Goal: Transaction & Acquisition: Purchase product/service

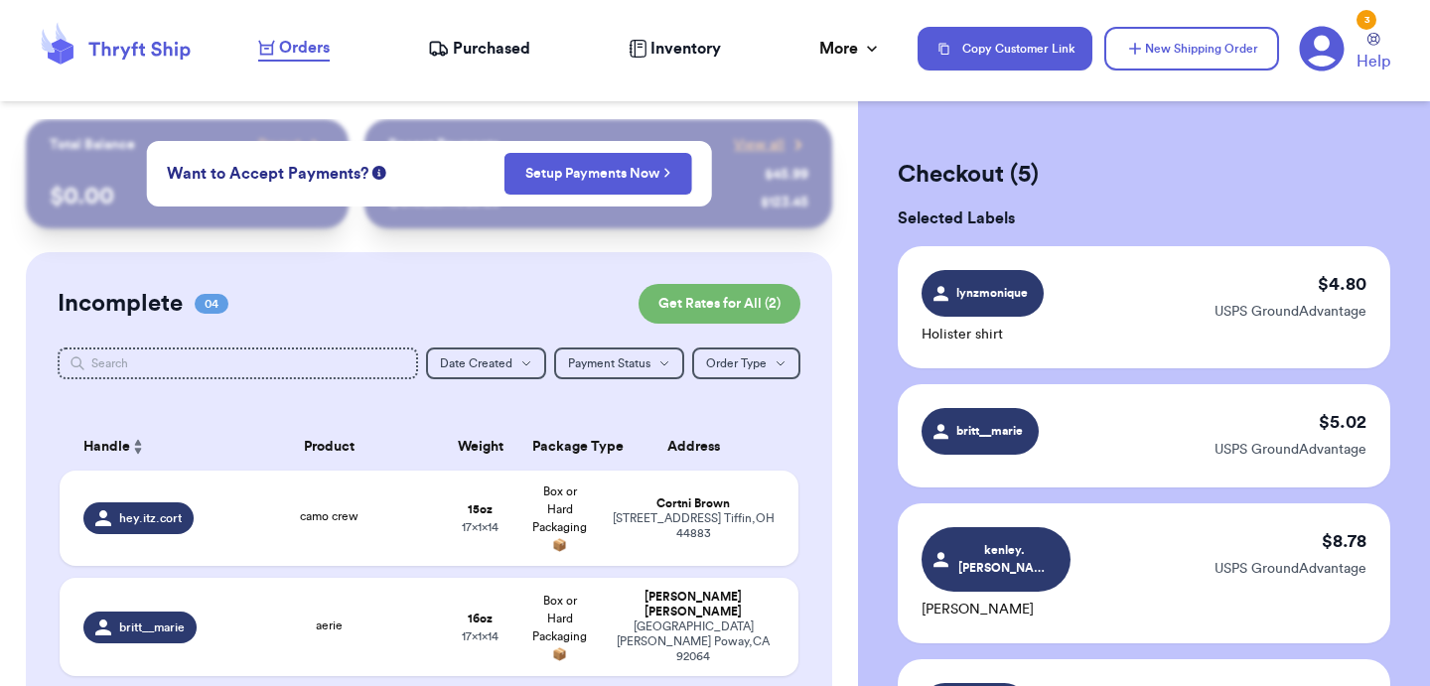
checkbox input "false"
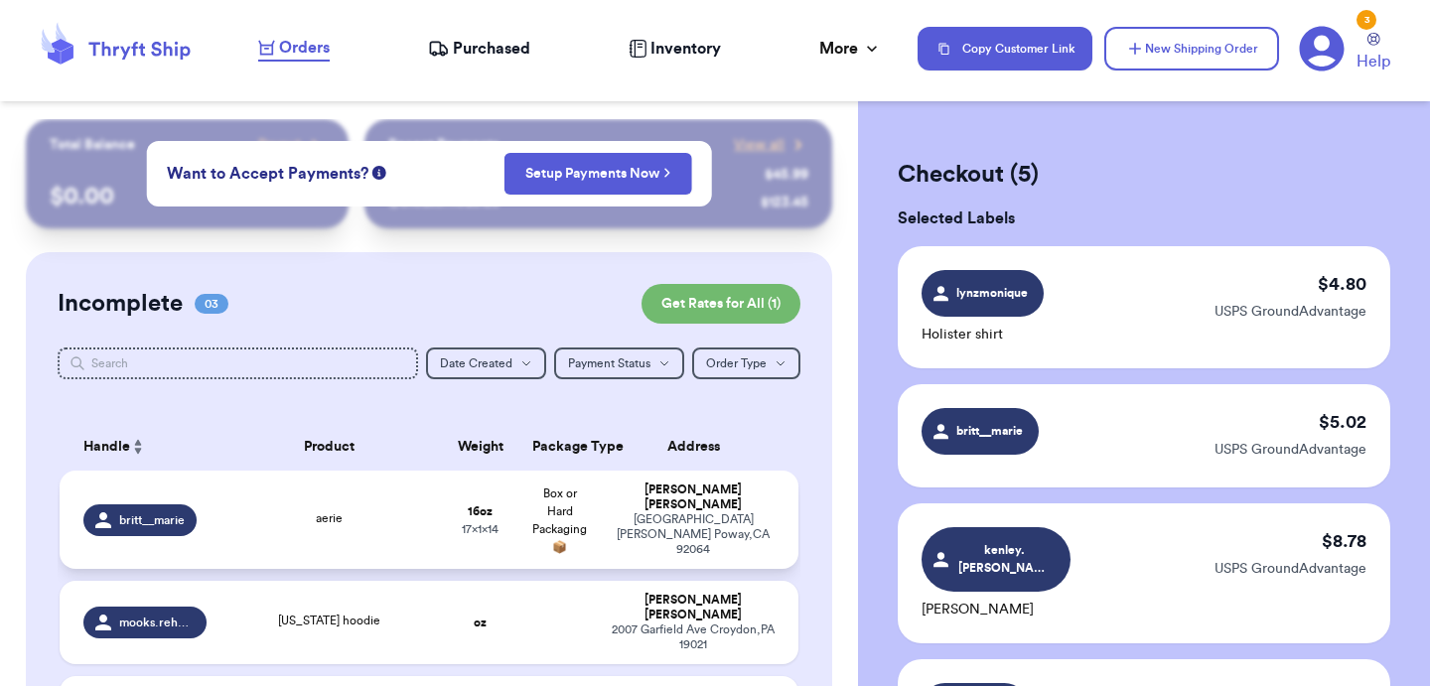
click at [482, 518] on td "16 oz 17 x 1 x 14" at bounding box center [480, 520] width 79 height 98
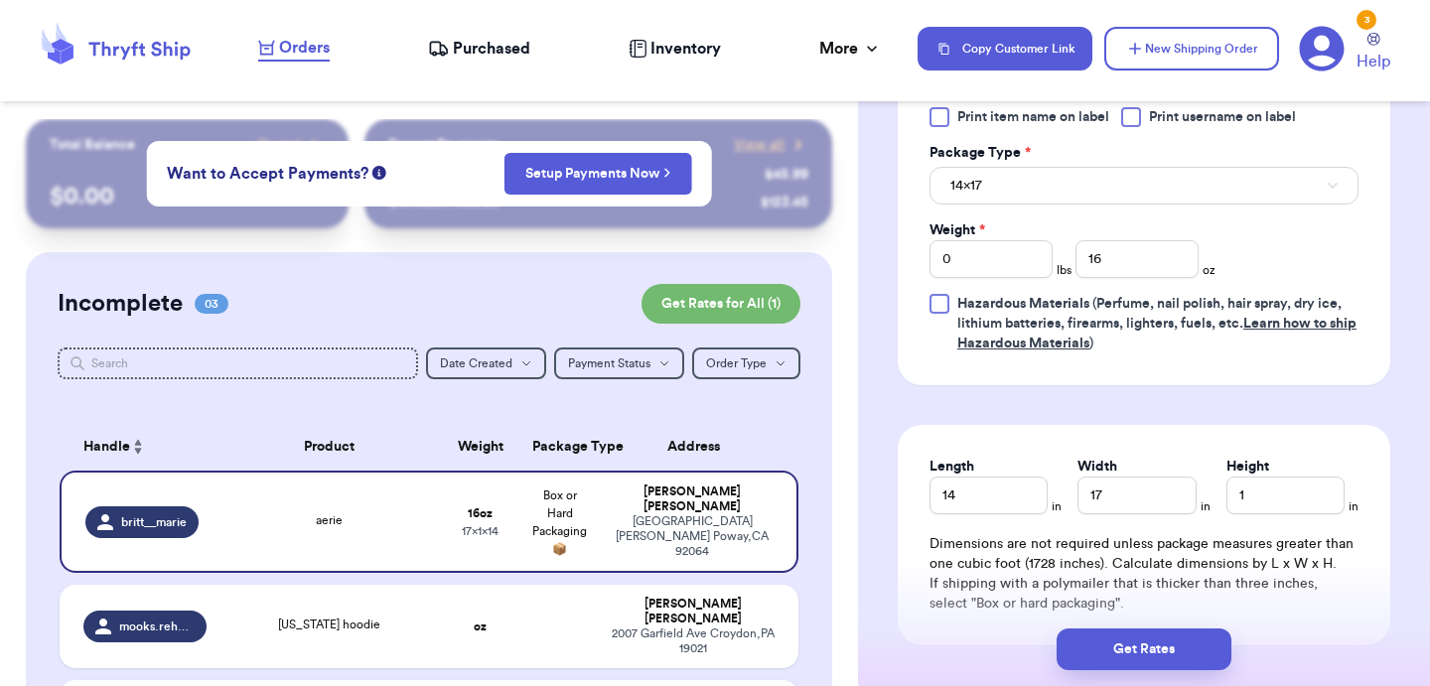
scroll to position [758, 0]
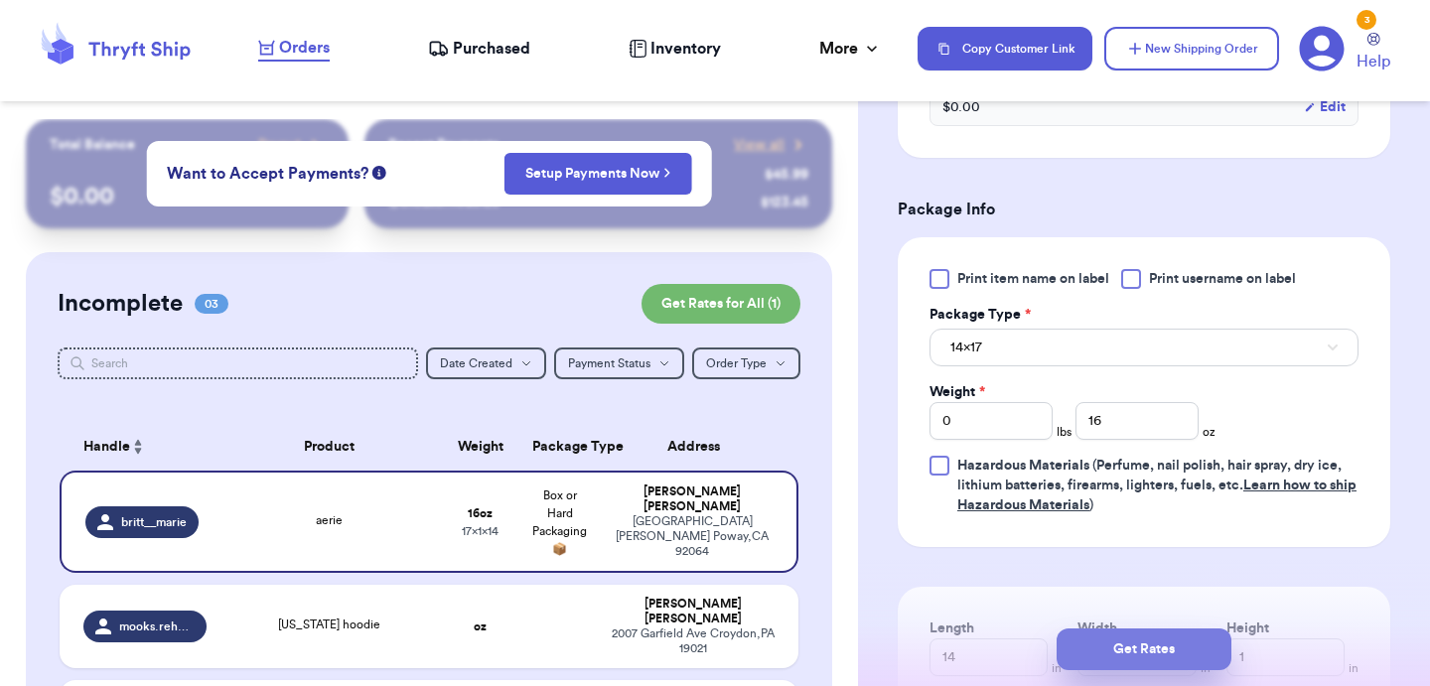
click at [1186, 644] on button "Get Rates" at bounding box center [1144, 650] width 175 height 42
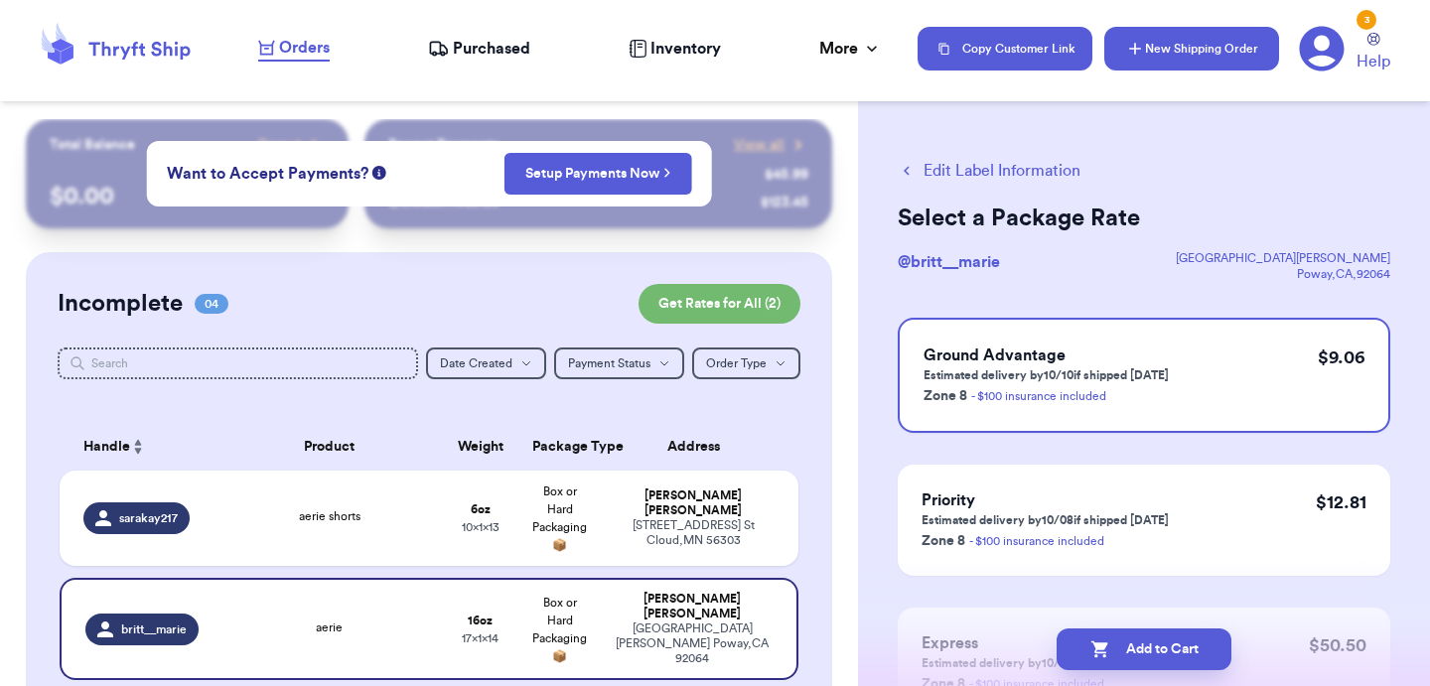
click at [1160, 60] on button "New Shipping Order" at bounding box center [1192, 49] width 175 height 44
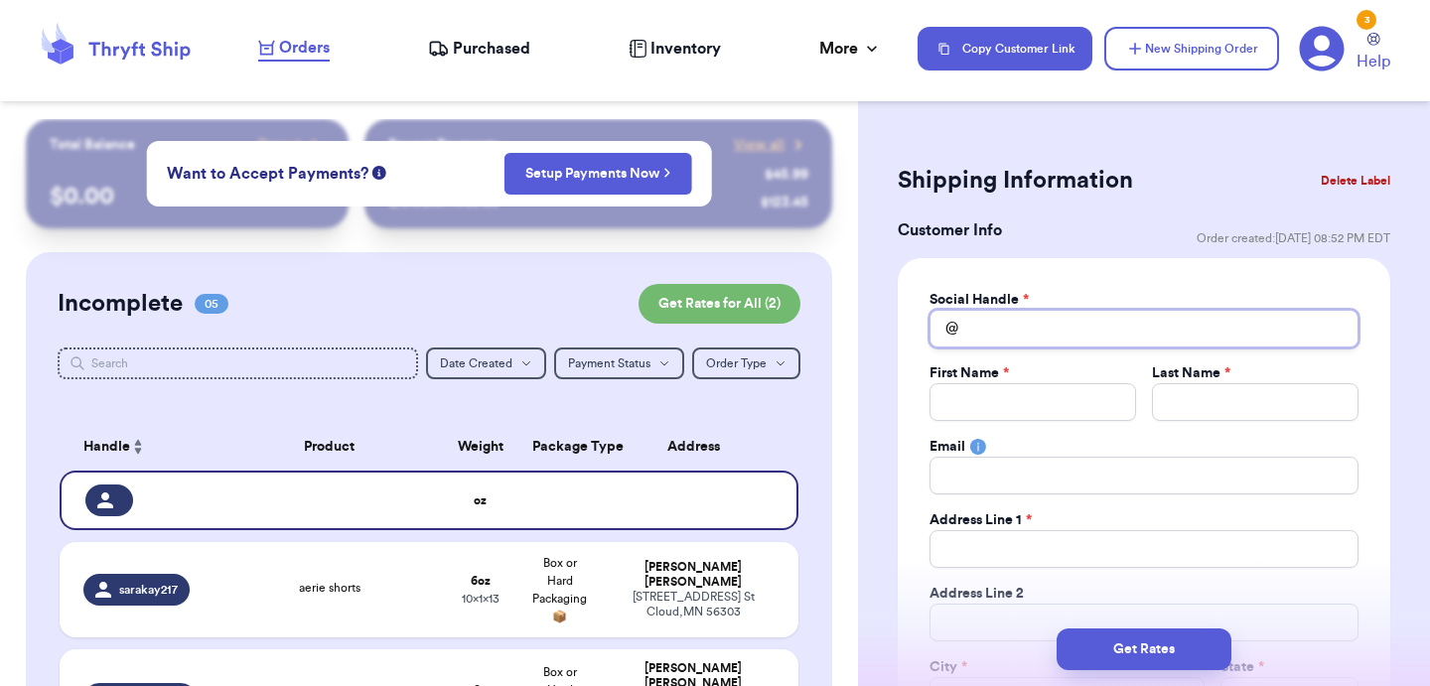
click at [1016, 341] on input "Total Amount Paid" at bounding box center [1144, 329] width 429 height 38
type input "a"
type input "ad"
type input "add"
type input "addi"
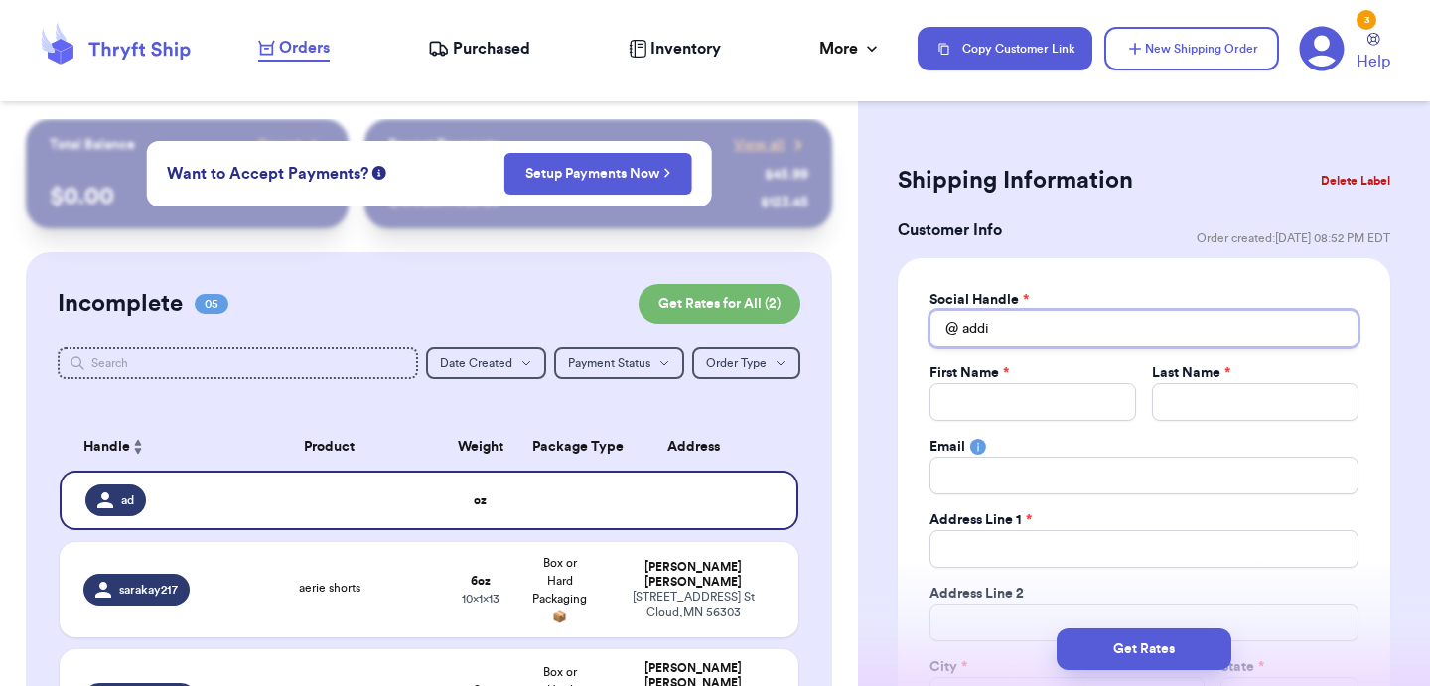
type input "[PERSON_NAME]"
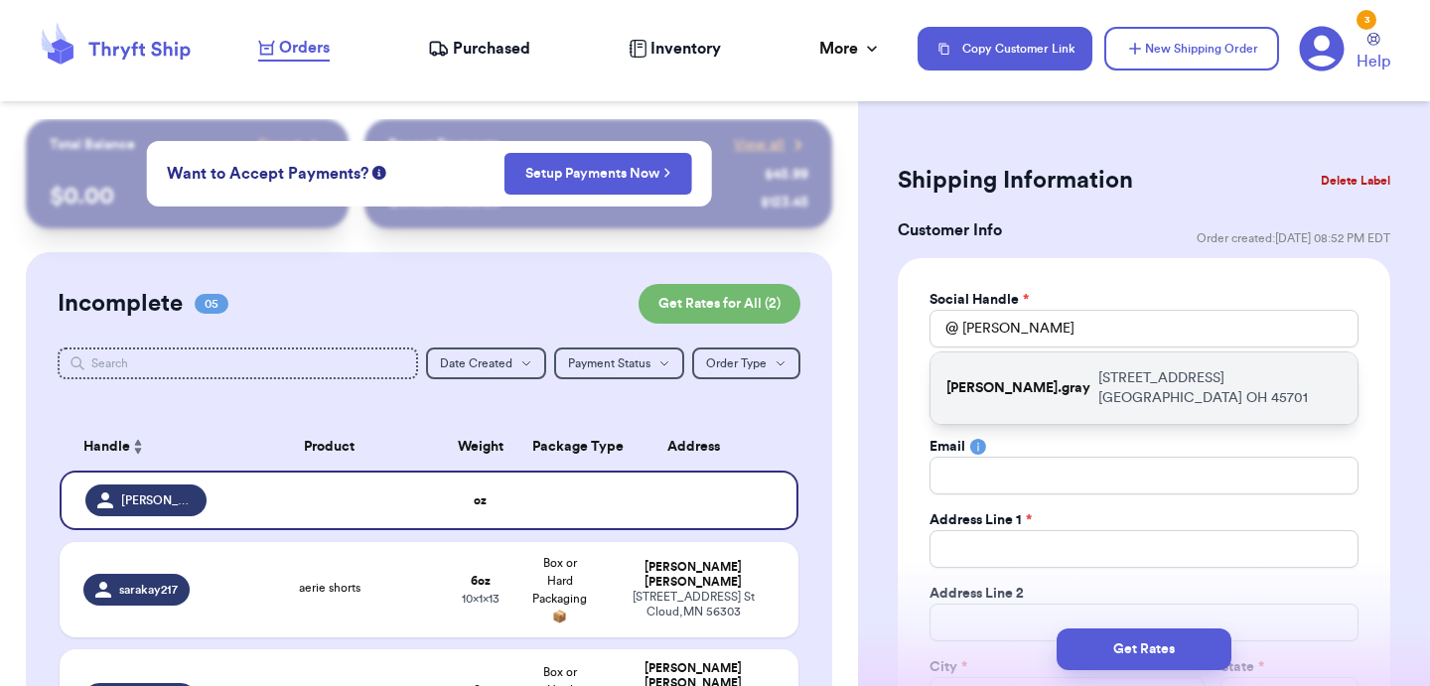
click at [1019, 374] on div "[PERSON_NAME].gray [STREET_ADDRESS]" at bounding box center [1144, 389] width 427 height 72
type input "[PERSON_NAME].gray"
type input "[PERSON_NAME]"
type input "Gray"
type input "[EMAIL_ADDRESS][DOMAIN_NAME]"
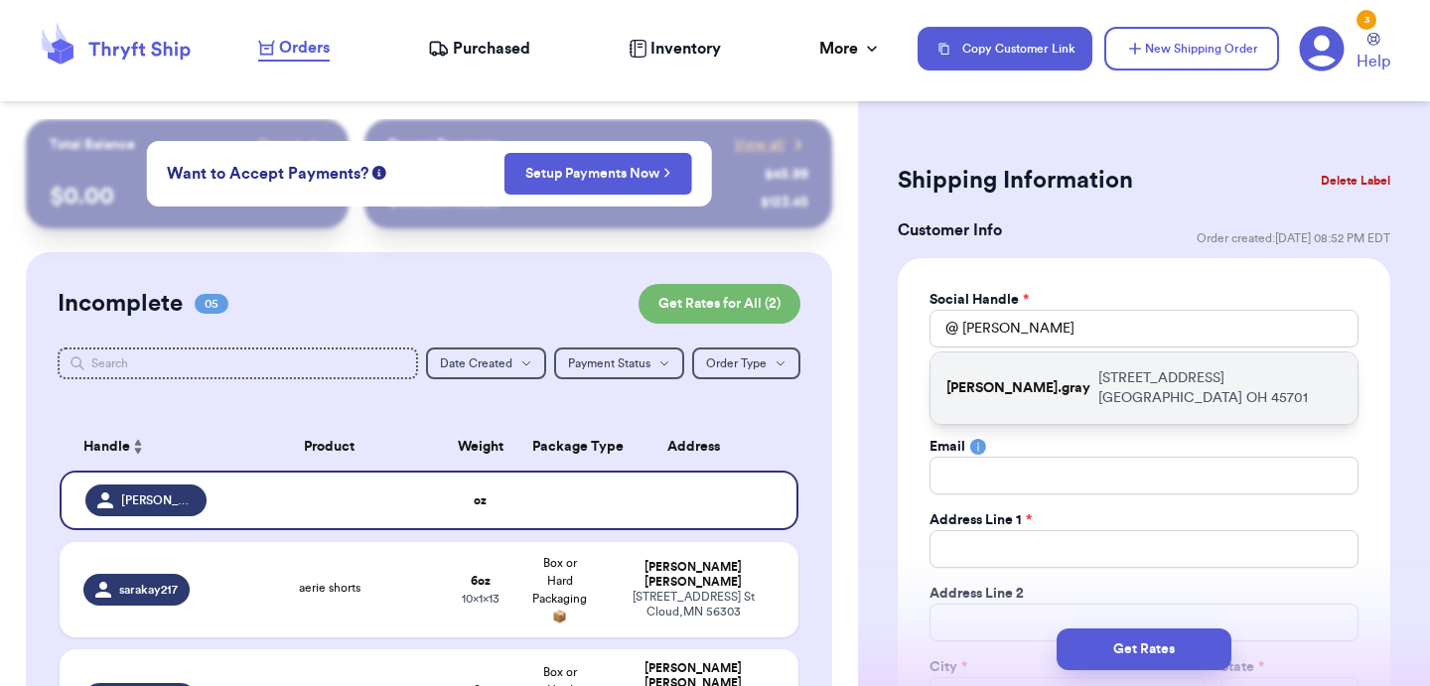
type input "[STREET_ADDRESS]"
type input "Apt 219"
type input "[GEOGRAPHIC_DATA]"
select select "OH"
type input "45701"
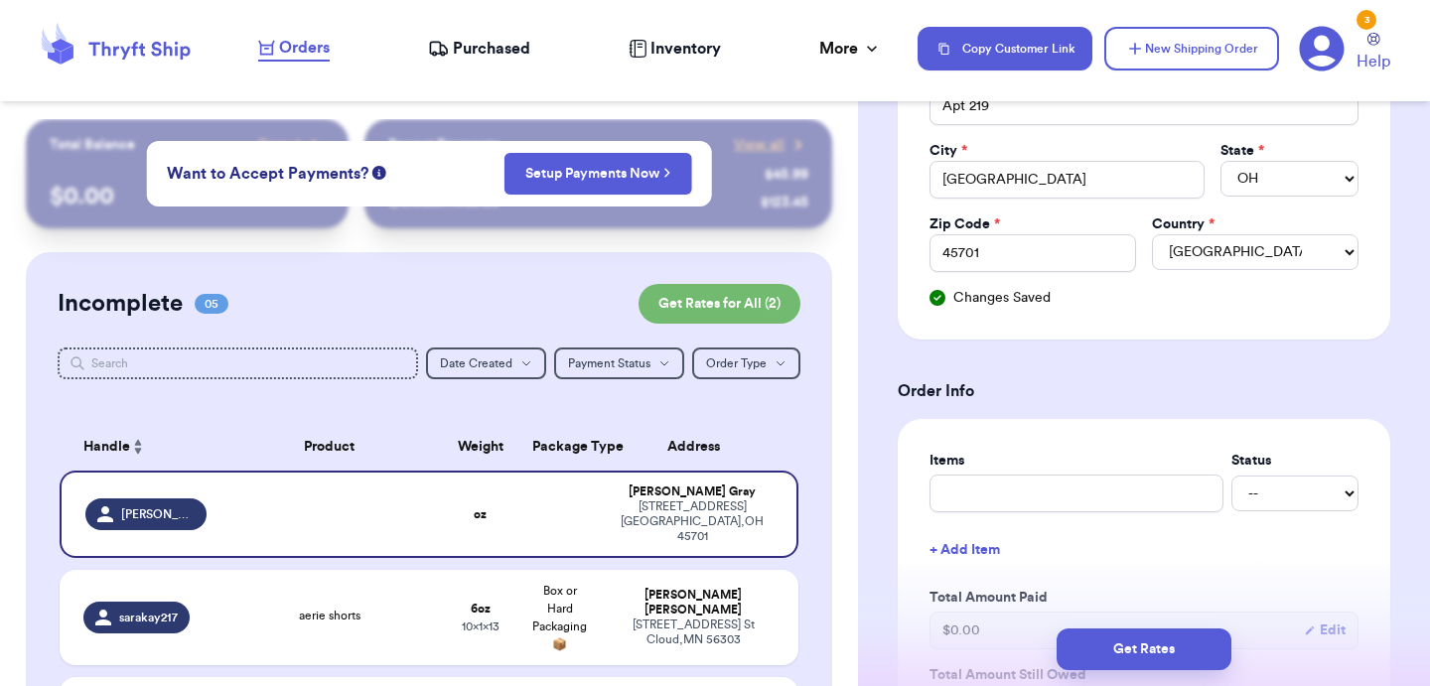
scroll to position [515, 0]
click at [1029, 496] on input "text" at bounding box center [1077, 496] width 294 height 38
type input "g"
type input "gy"
type input "gym"
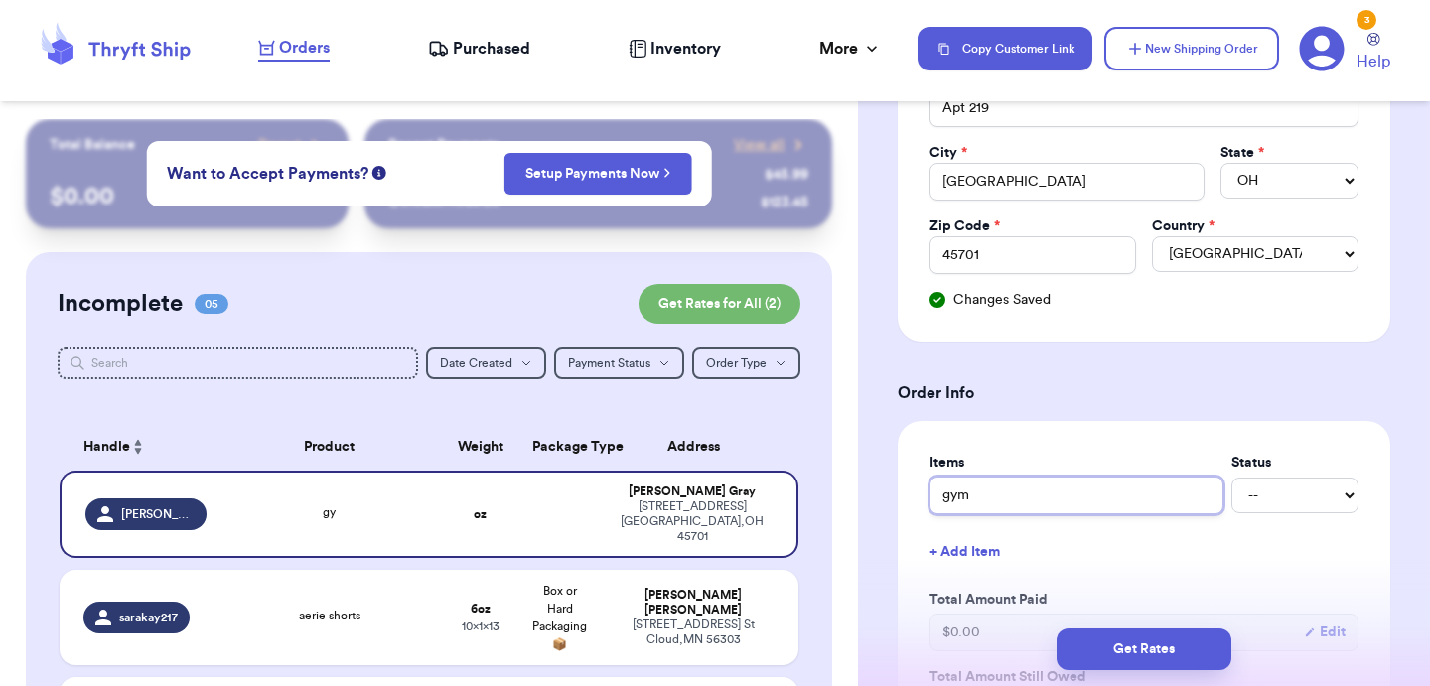
type input "gyms"
type input "gymsh"
type input "gymsha"
type input "gymshar"
type input "gymshark"
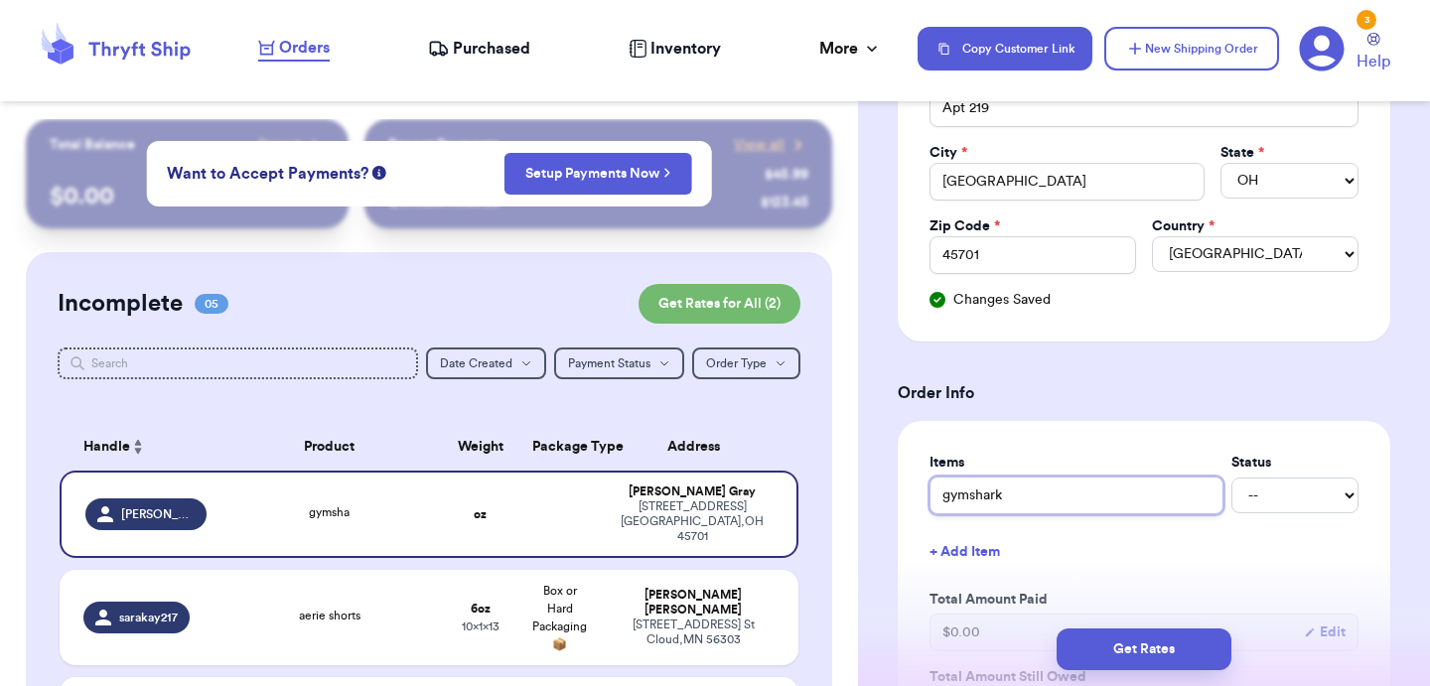
type input "gymshark"
type input "gymshark s"
type input "gymshark sh"
type input "gymshark sho"
type input "gymshark shor"
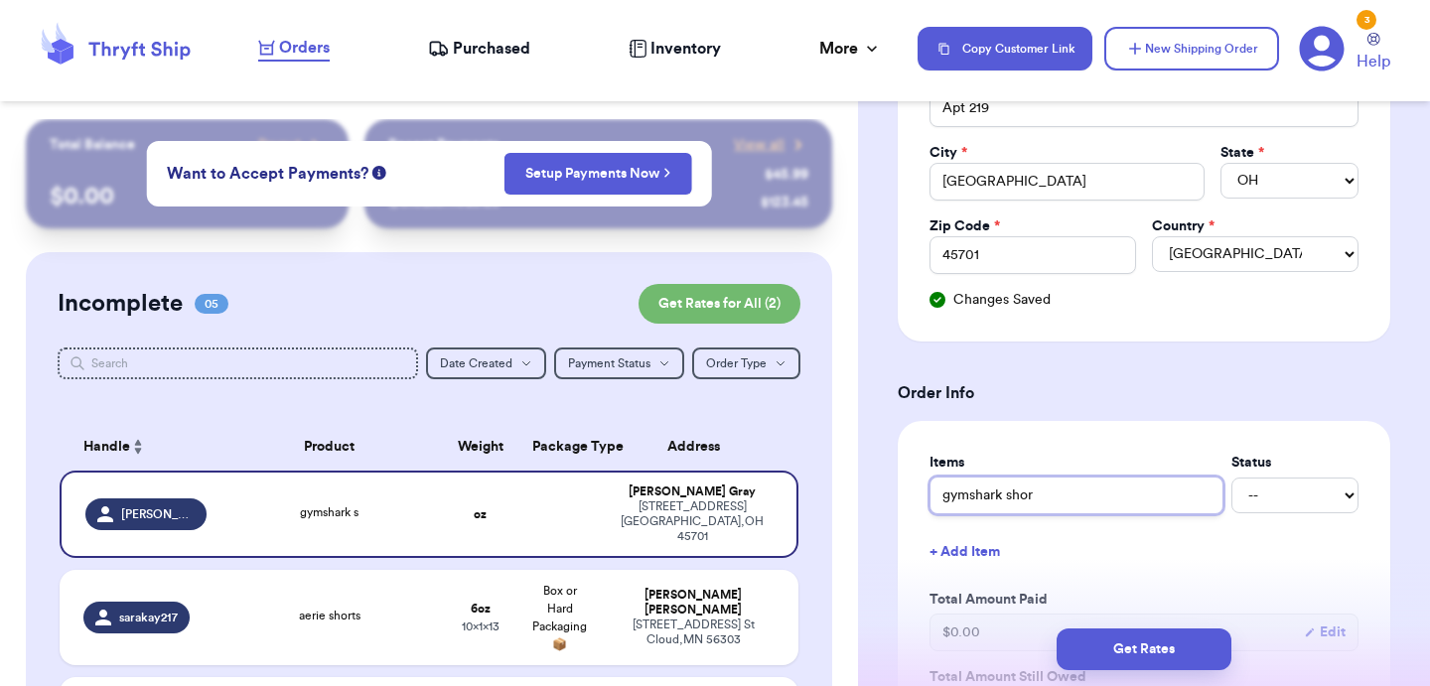
type input "gymshark short"
type input "gymshark shorts"
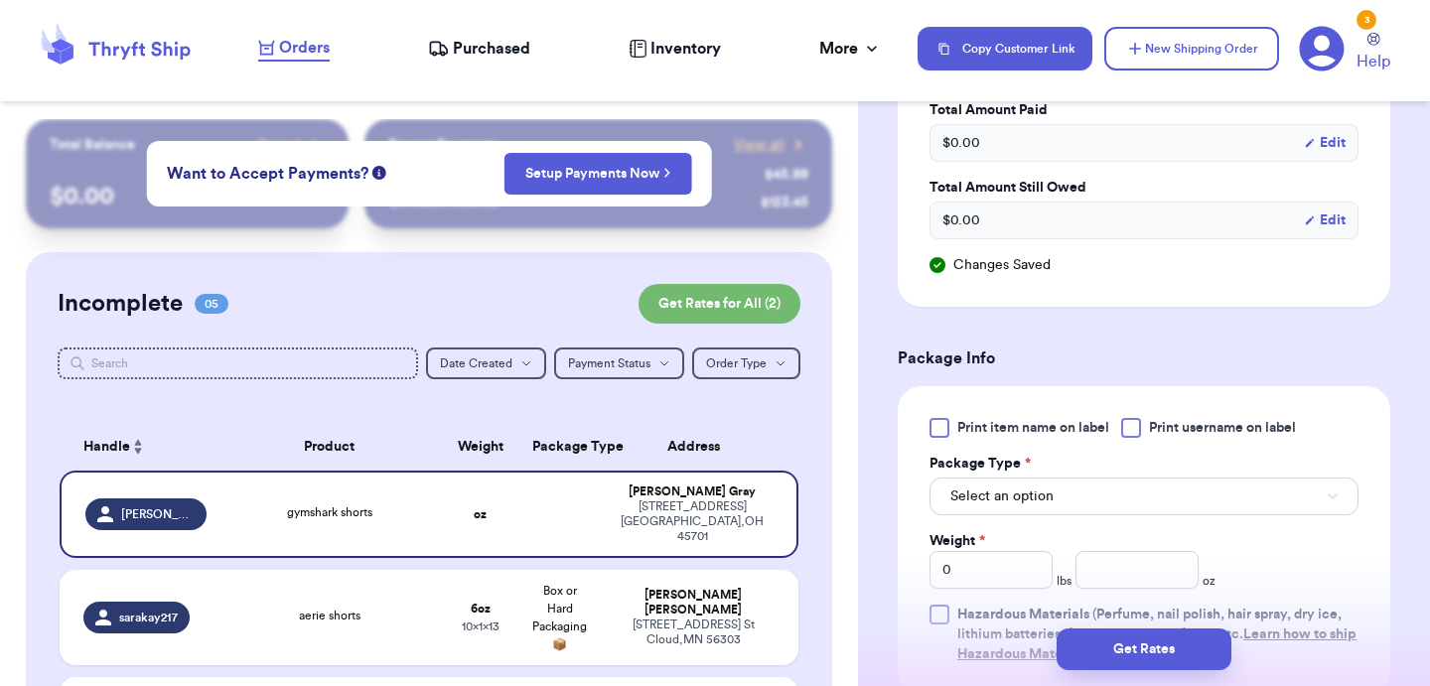
scroll to position [1027, 0]
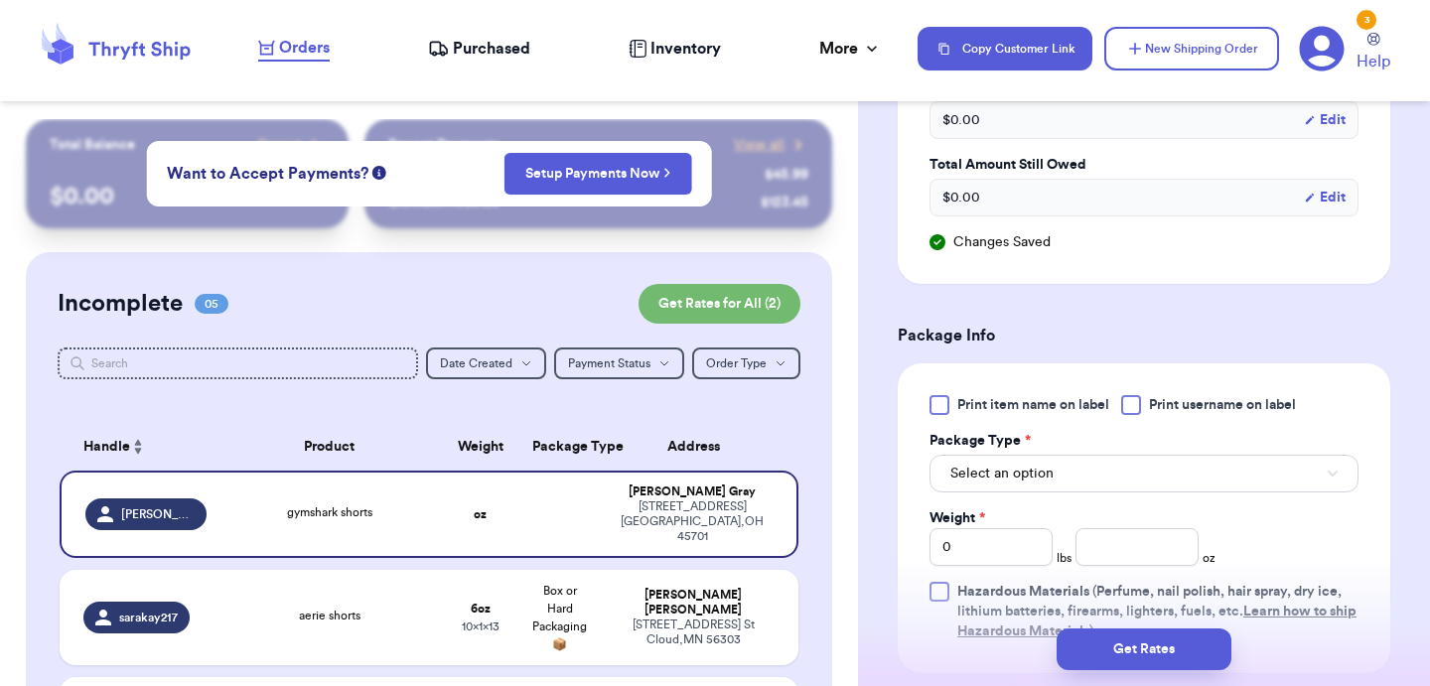
type input "gymshark shorts"
click at [1064, 469] on button "Select an option" at bounding box center [1144, 474] width 429 height 38
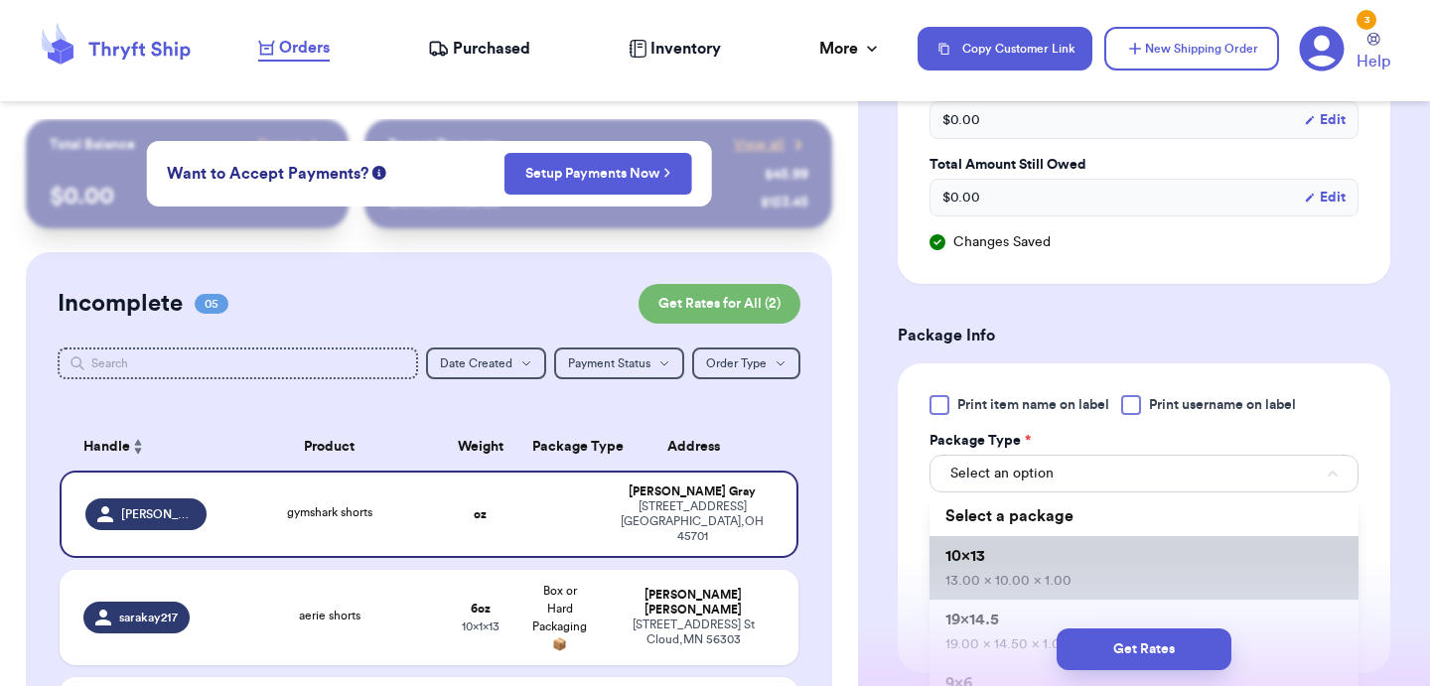
click at [1037, 573] on li "10x13 13.00 x 10.00 x 1.00" at bounding box center [1144, 568] width 429 height 64
type input "13"
type input "10"
type input "1"
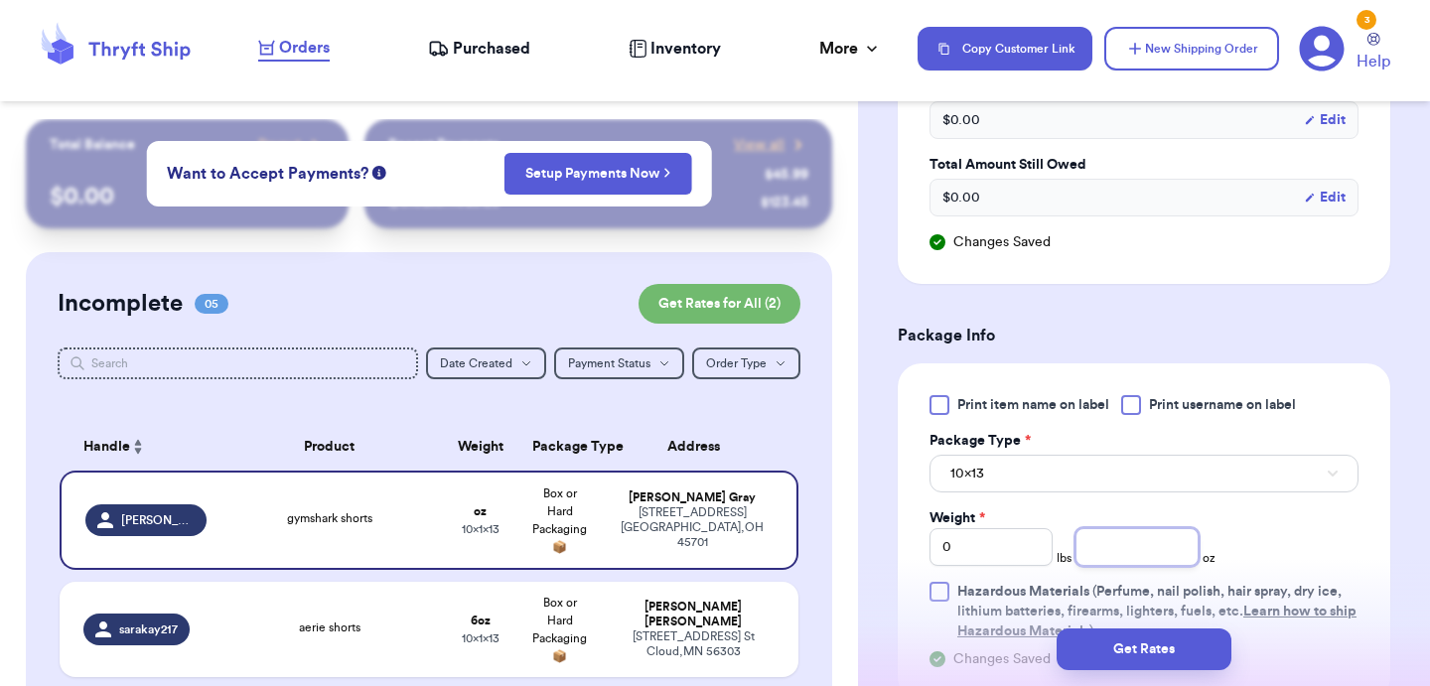
click at [1122, 551] on input "number" at bounding box center [1137, 547] width 123 height 38
type input "9"
click at [1151, 640] on button "Get Rates" at bounding box center [1144, 650] width 175 height 42
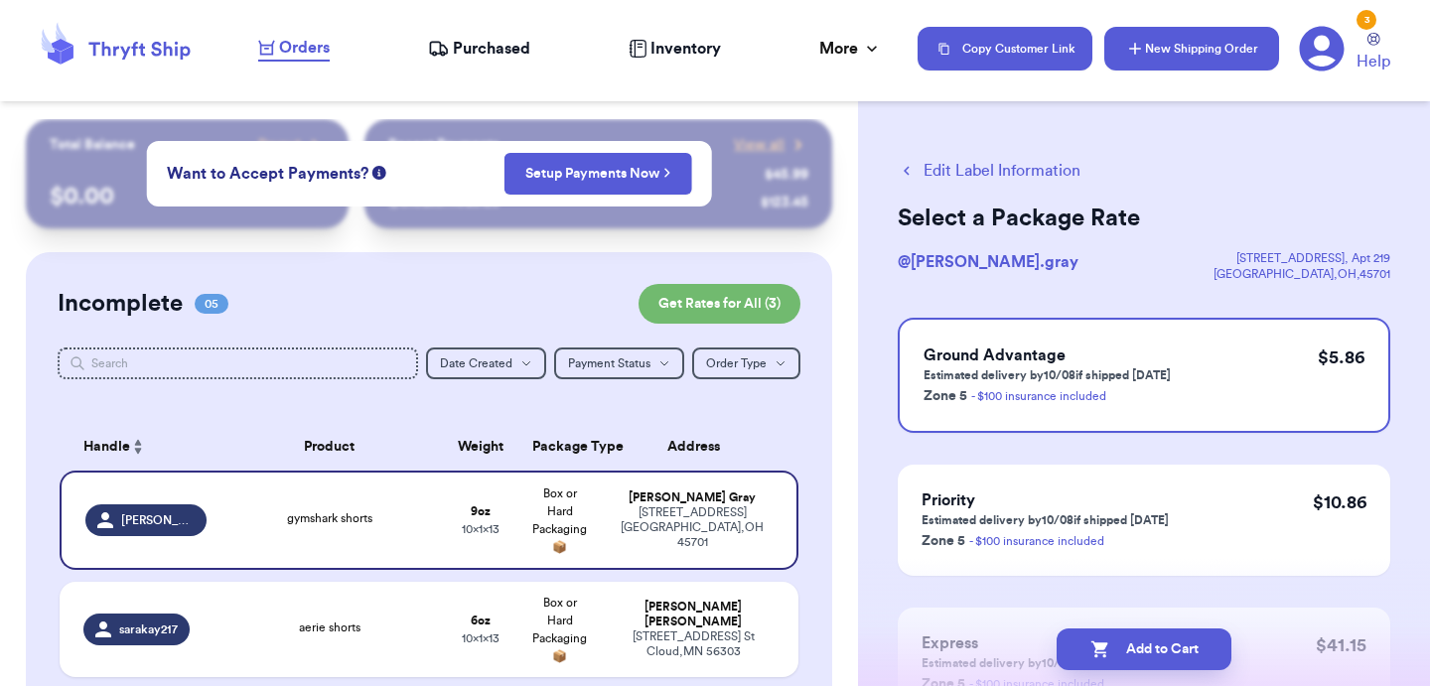
click at [1247, 52] on button "New Shipping Order" at bounding box center [1192, 49] width 175 height 44
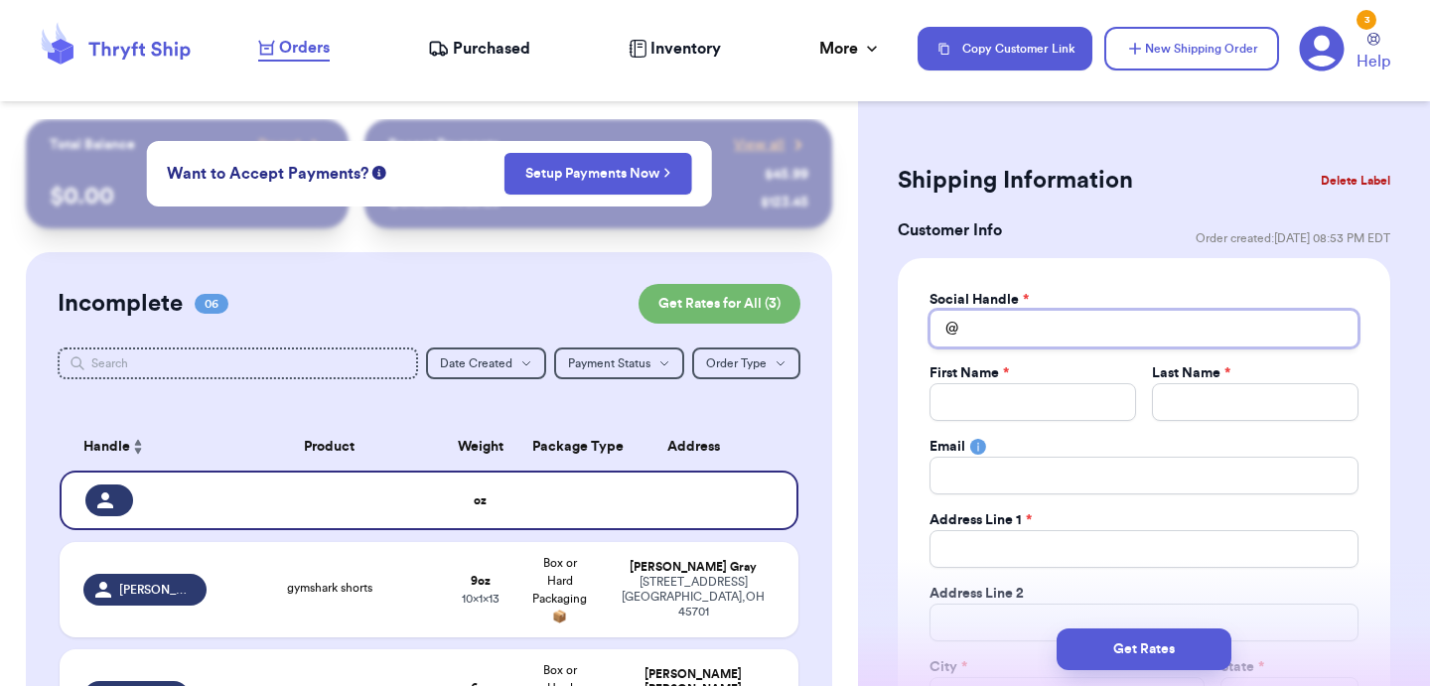
click at [1054, 326] on input "Total Amount Paid" at bounding box center [1144, 329] width 429 height 38
type input "s"
type input "st"
type input "ste"
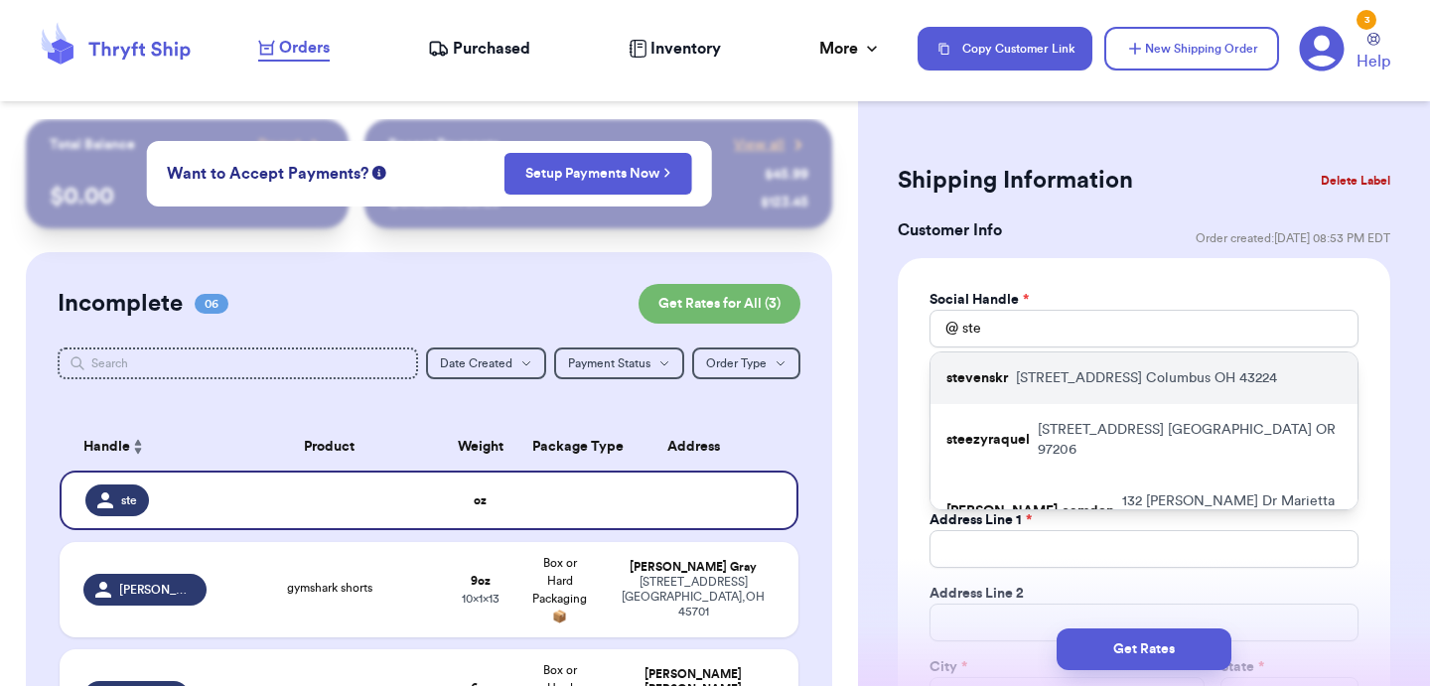
click at [1064, 378] on p "[STREET_ADDRESS]" at bounding box center [1146, 379] width 261 height 20
type input "stevenskr"
type input "[PERSON_NAME]"
type input "[PERSON_NAME][DOMAIN_NAME][EMAIL_ADDRESS][DOMAIN_NAME]"
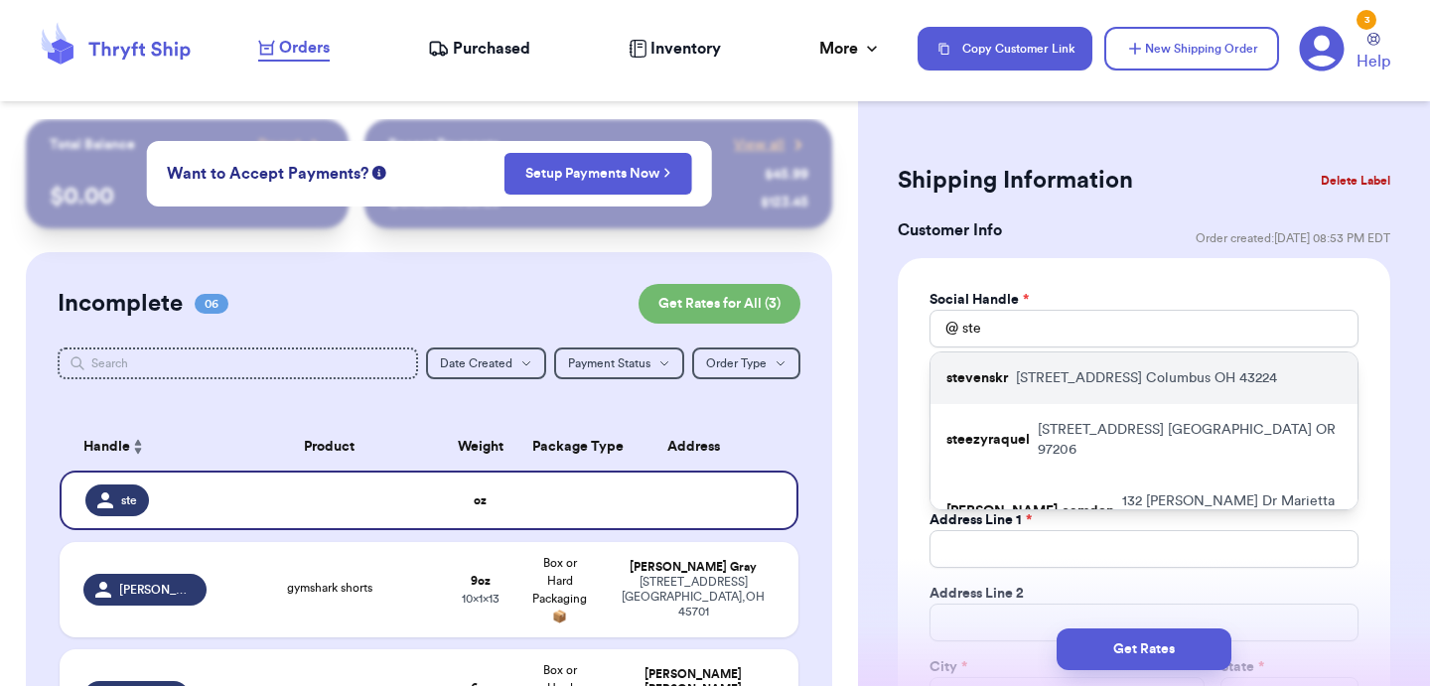
type input "[STREET_ADDRESS]"
type input "Columbus"
select select "OH"
type input "43224"
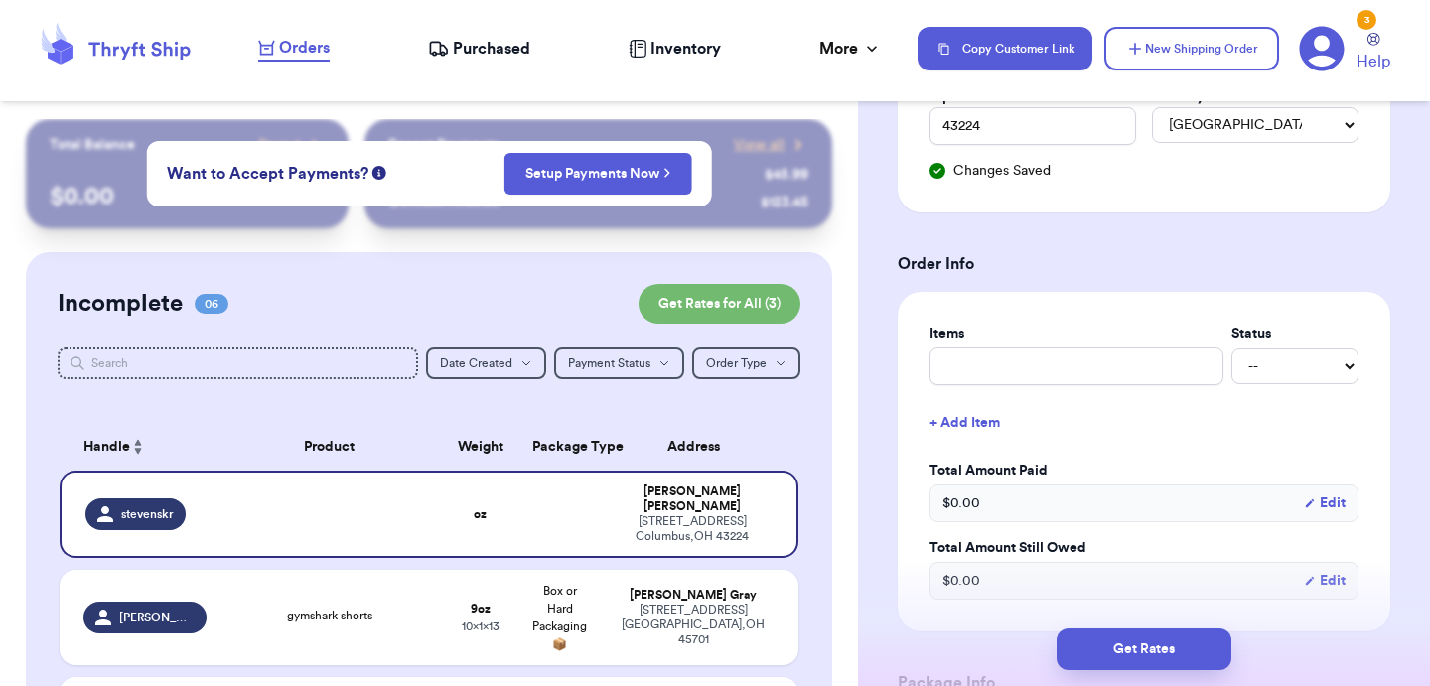
scroll to position [642, 0]
click at [1064, 378] on input "text" at bounding box center [1077, 369] width 294 height 38
type input "a"
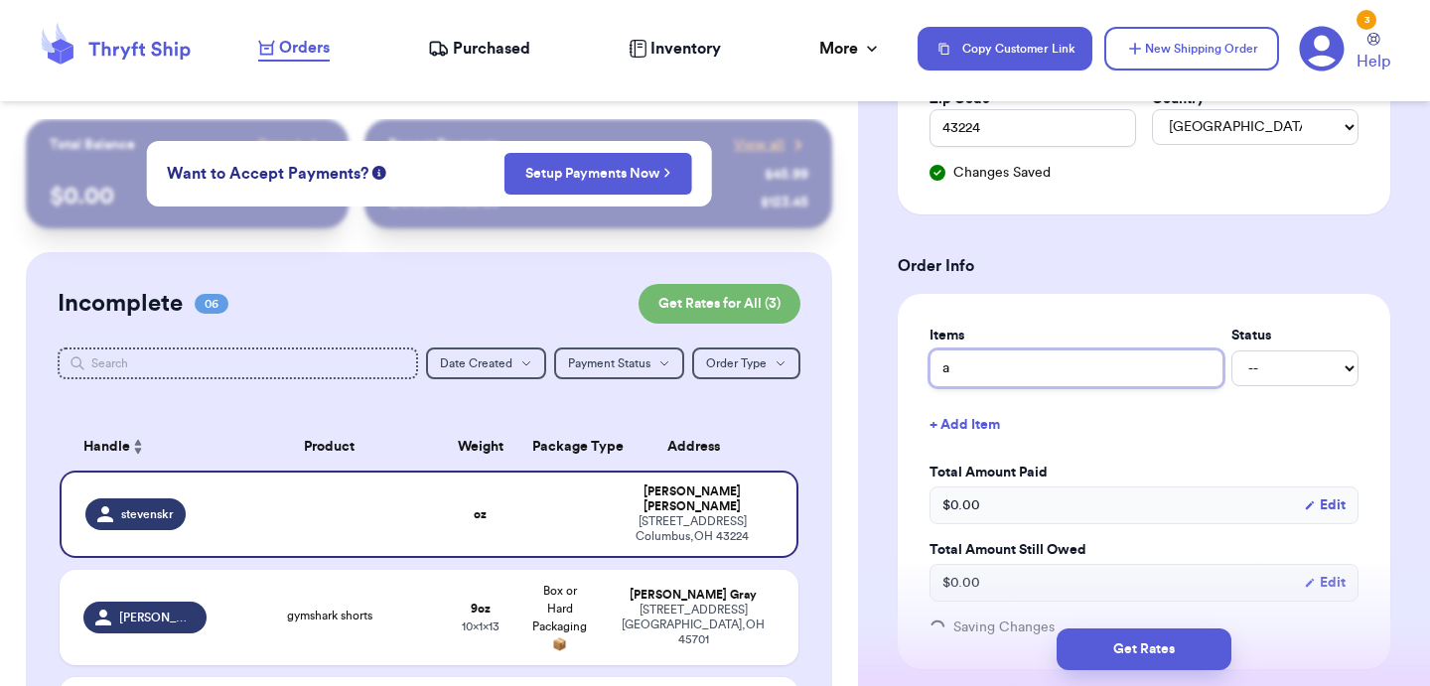
type input "ae"
type input "aer"
type input "aeri"
type input "aerie"
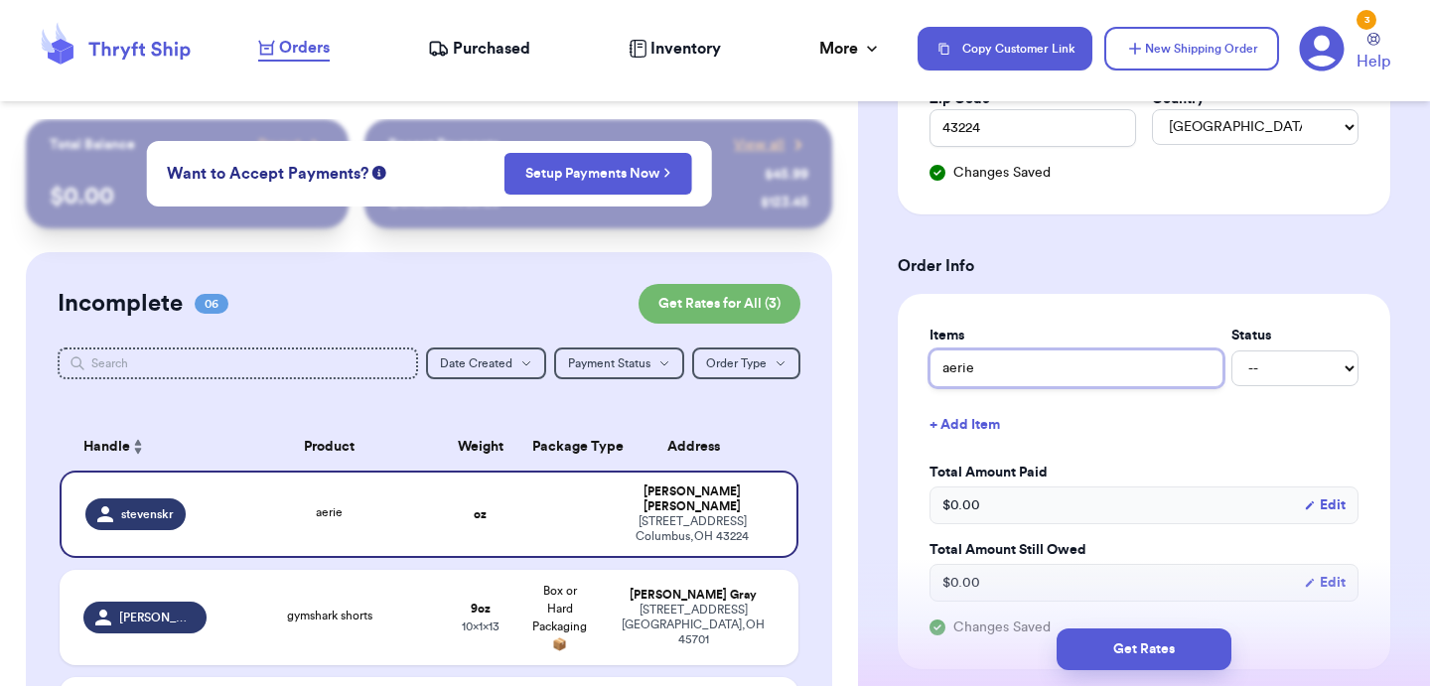
type input "aerie c"
type input "aerie cr"
type input "aerie cre"
type input "aerie crew"
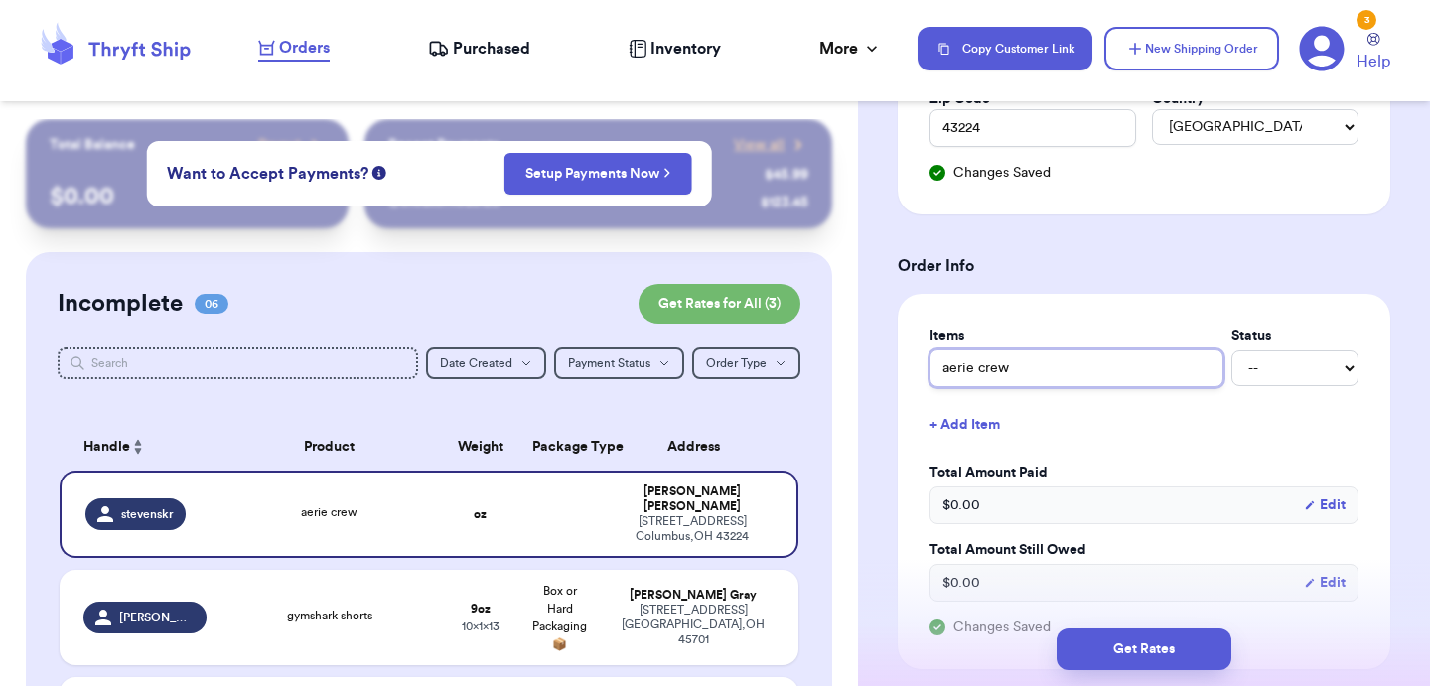
type input "aerie crew a"
type input "aerie crew an"
type input "aerie crew and"
type input "aerie crew and s"
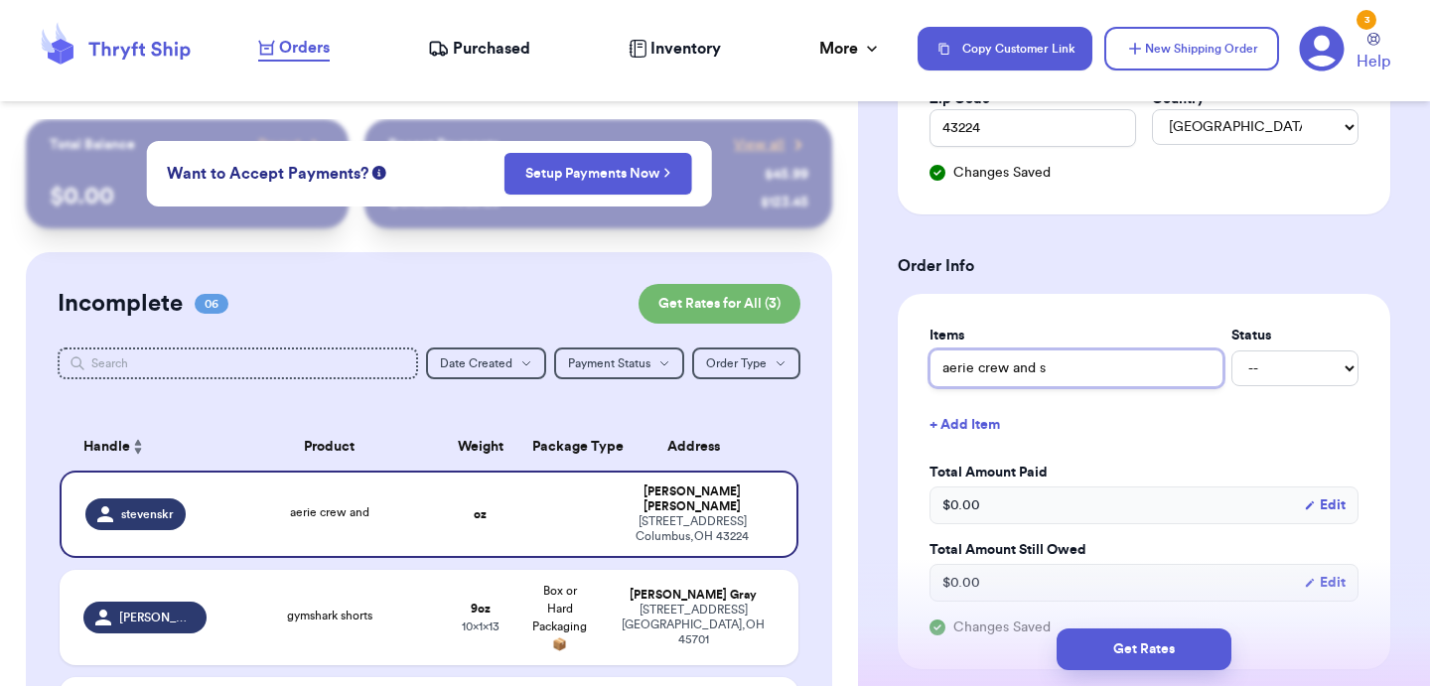
type input "aerie crew and sw"
type input "aerie crew and swe"
type input "aerie crew and swea"
type input "aerie crew and sweat"
type input "aerie crew and sweate"
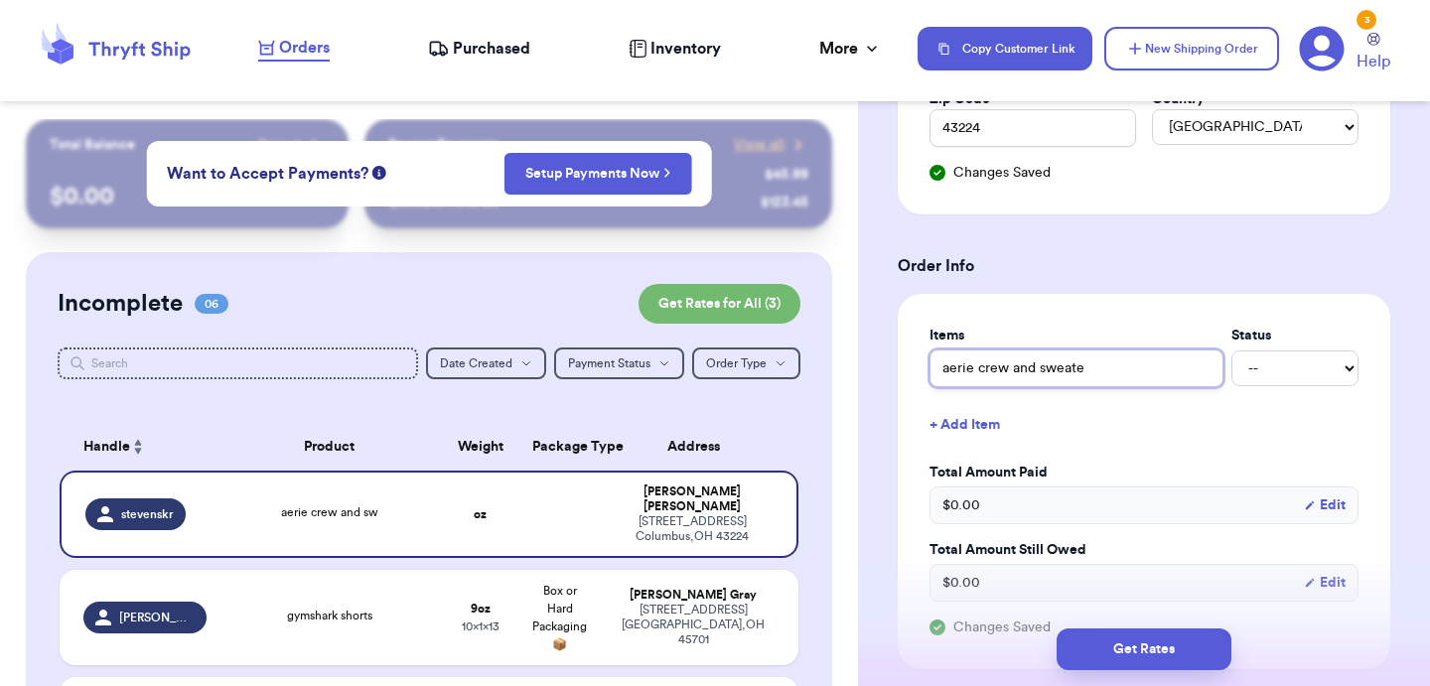
type input "aerie crew and sweater"
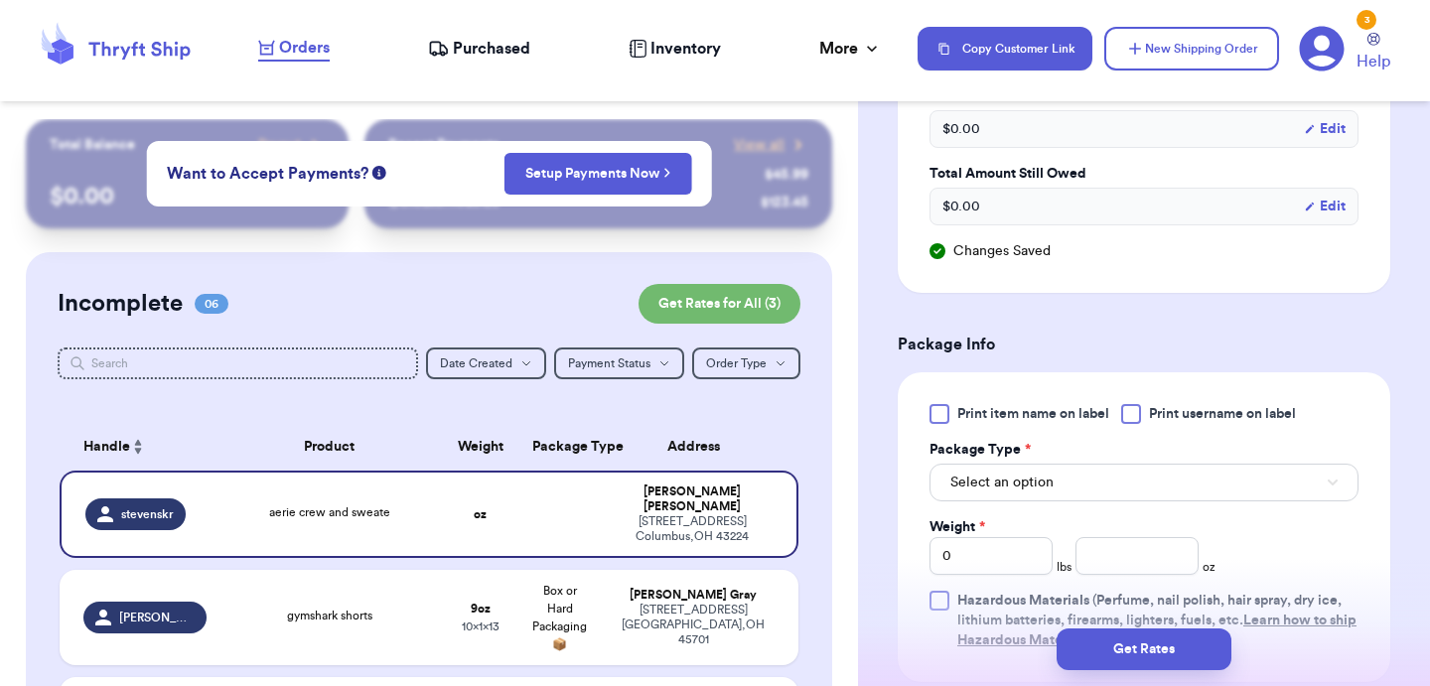
scroll to position [1139, 0]
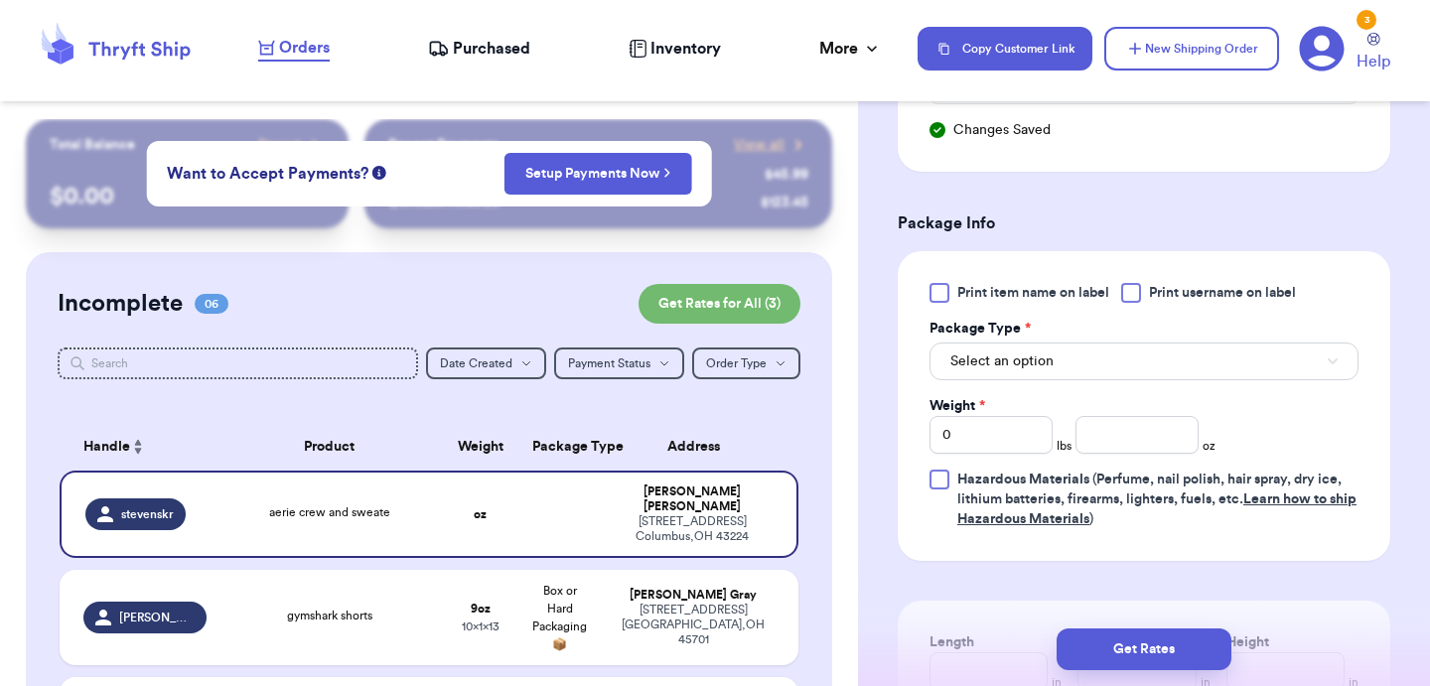
type input "aerie crew and sweater"
click at [1126, 363] on button "Select an option" at bounding box center [1144, 362] width 429 height 38
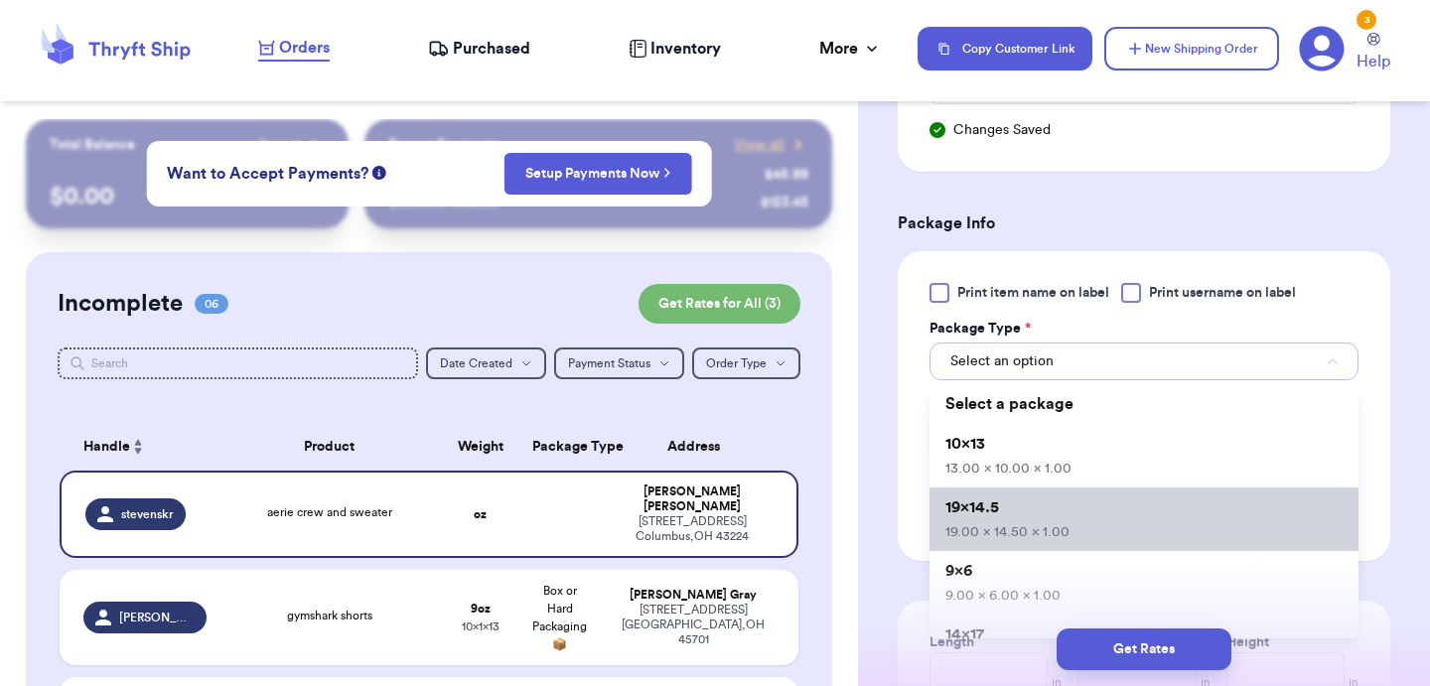
scroll to position [53, 0]
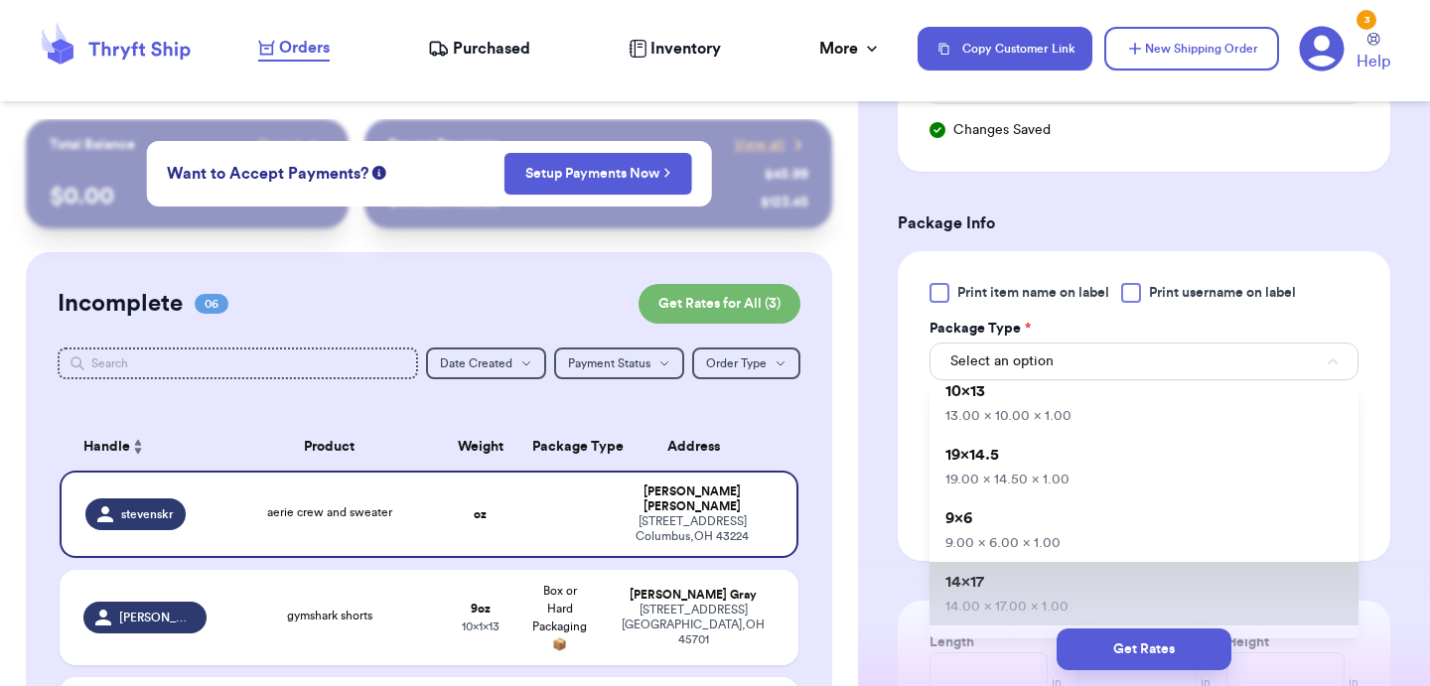
click at [1027, 589] on li "14x17 14.00 x 17.00 x 1.00" at bounding box center [1144, 594] width 429 height 64
type input "14"
type input "17"
type input "1"
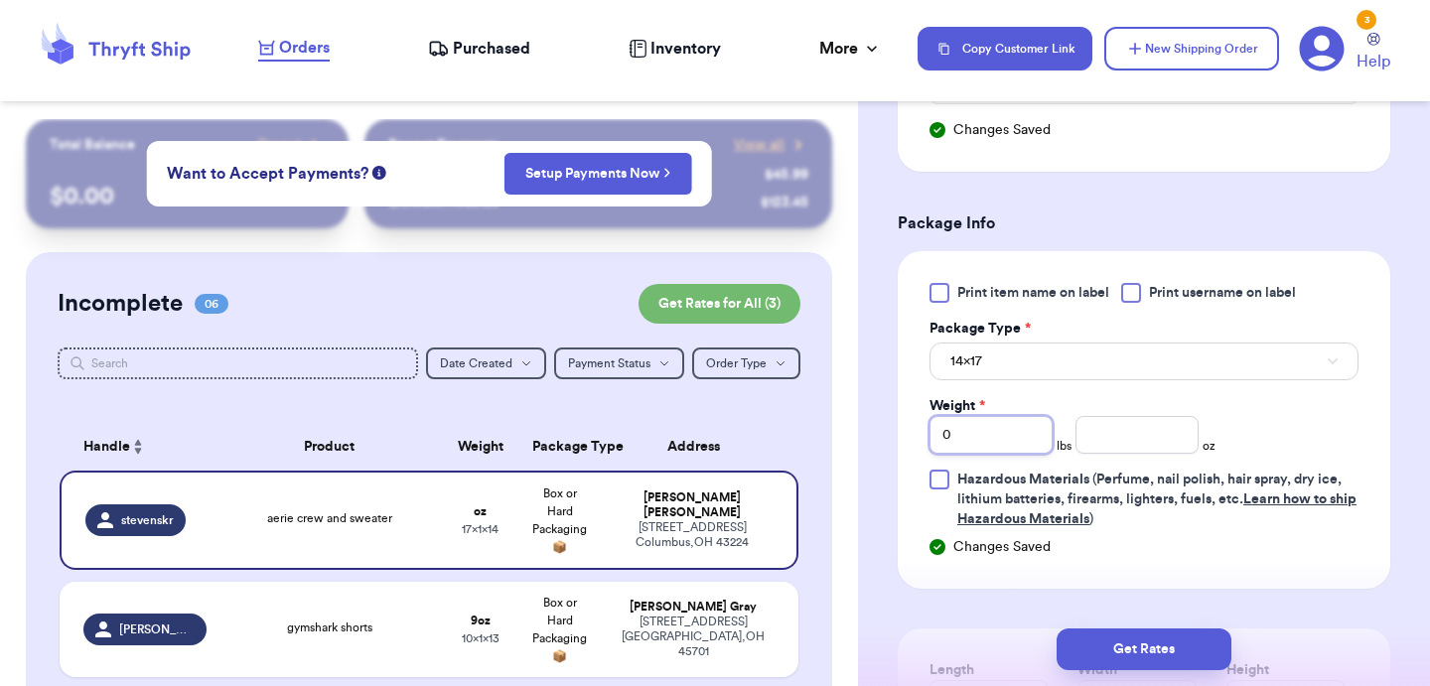
click at [1017, 448] on input "0" at bounding box center [991, 435] width 123 height 38
type input "2"
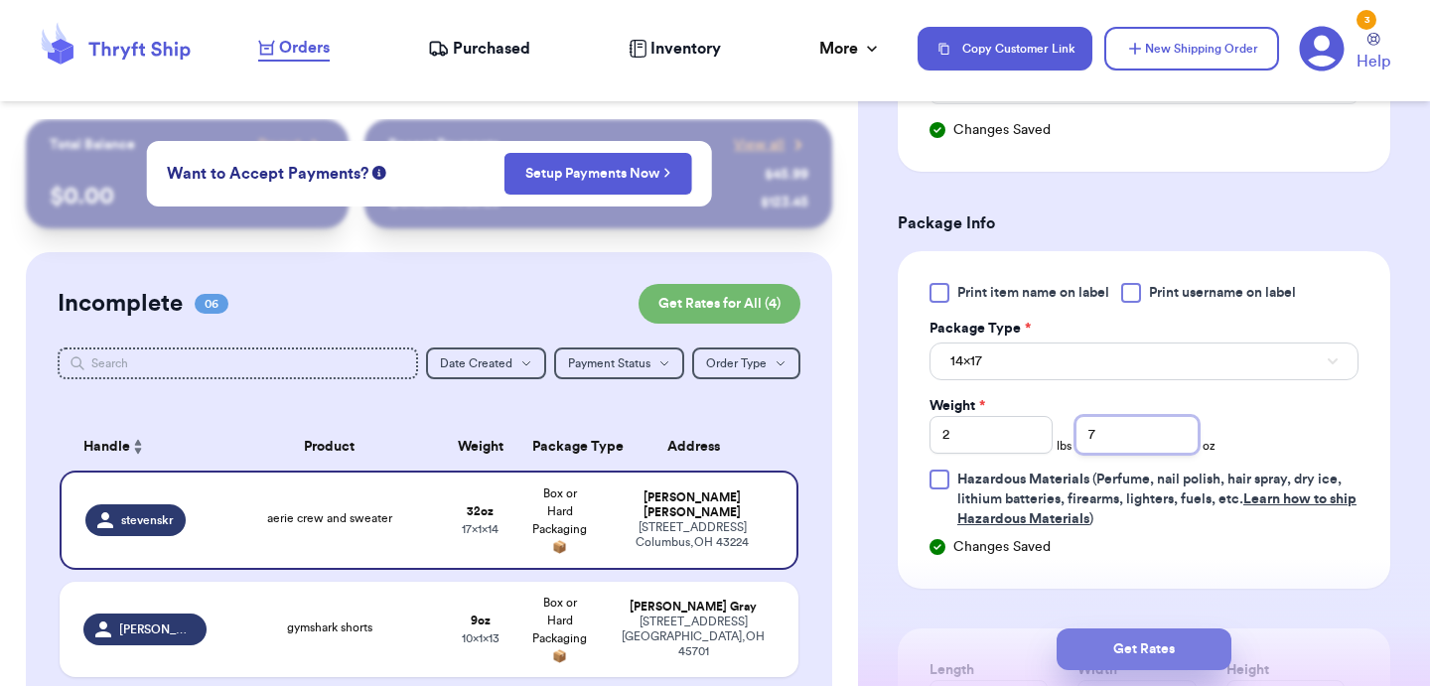
type input "7"
click at [1114, 644] on button "Get Rates" at bounding box center [1144, 650] width 175 height 42
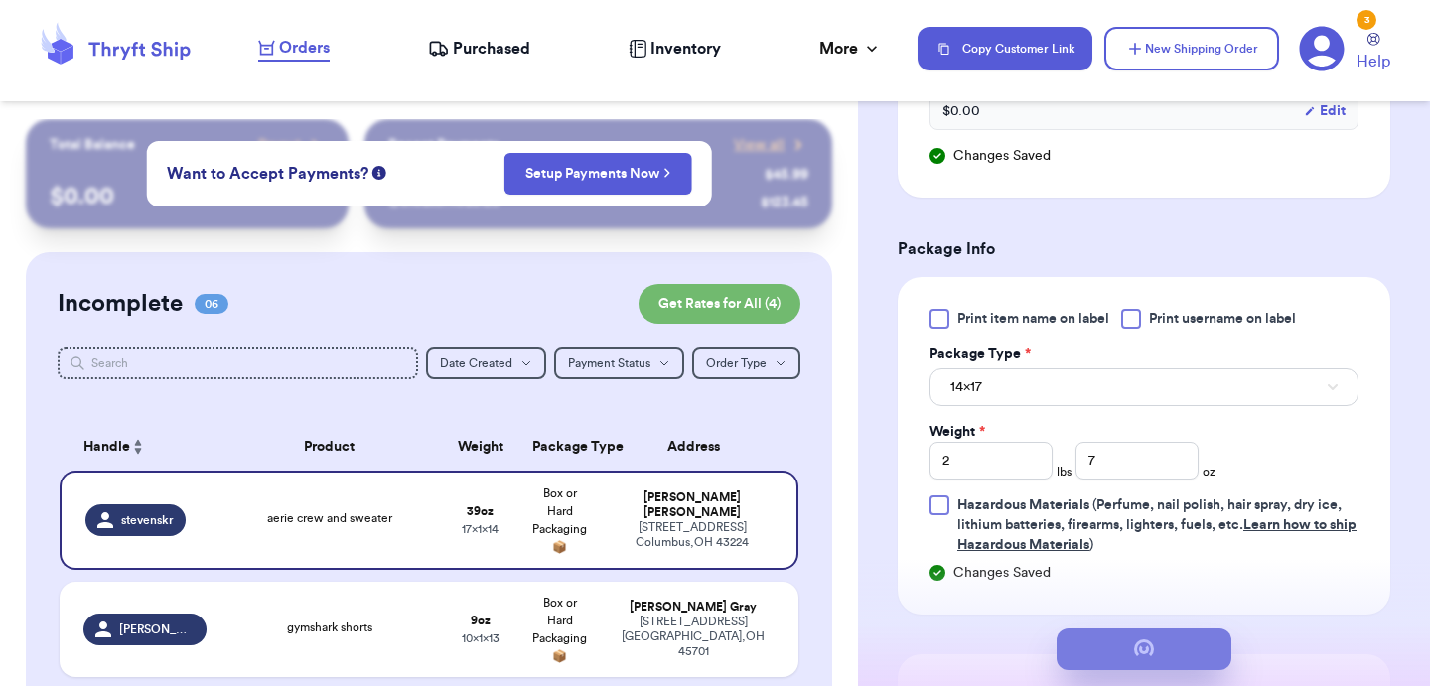
scroll to position [0, 0]
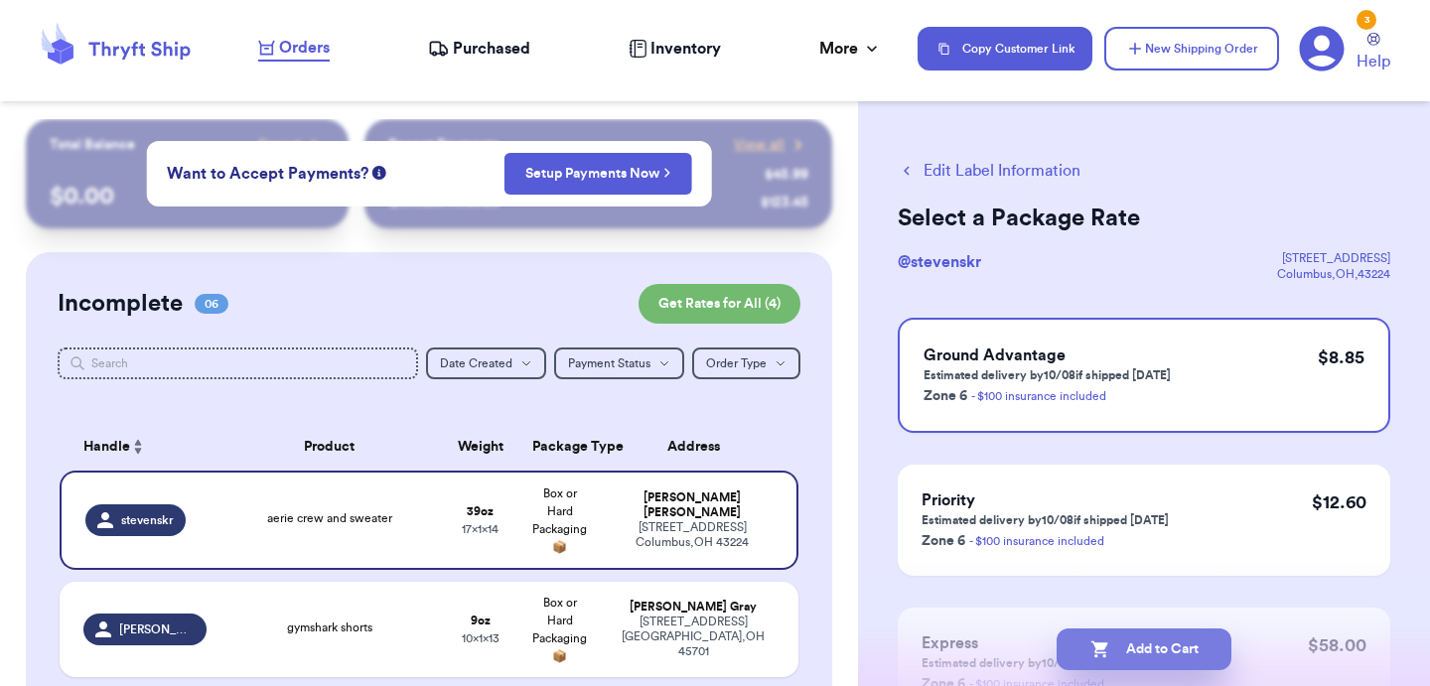
click at [1141, 652] on button "Add to Cart" at bounding box center [1144, 650] width 175 height 42
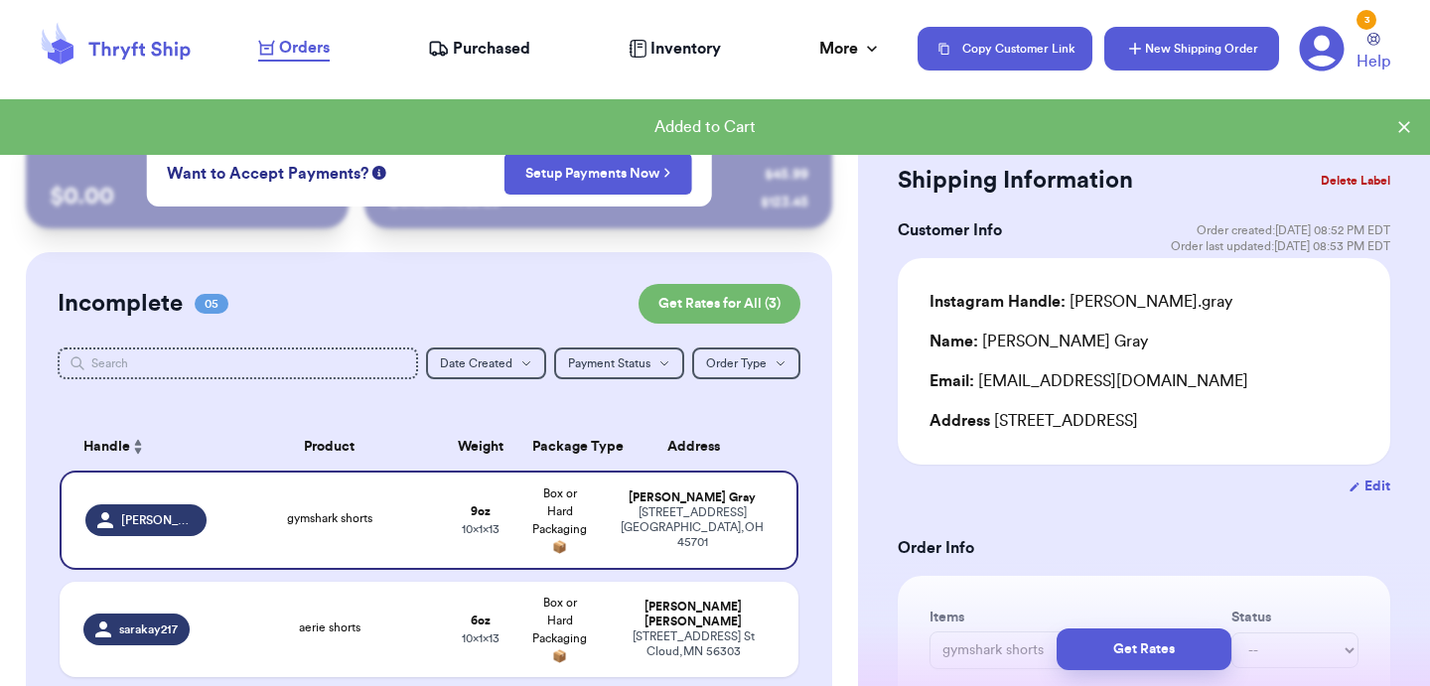
click at [1243, 62] on button "New Shipping Order" at bounding box center [1192, 49] width 175 height 44
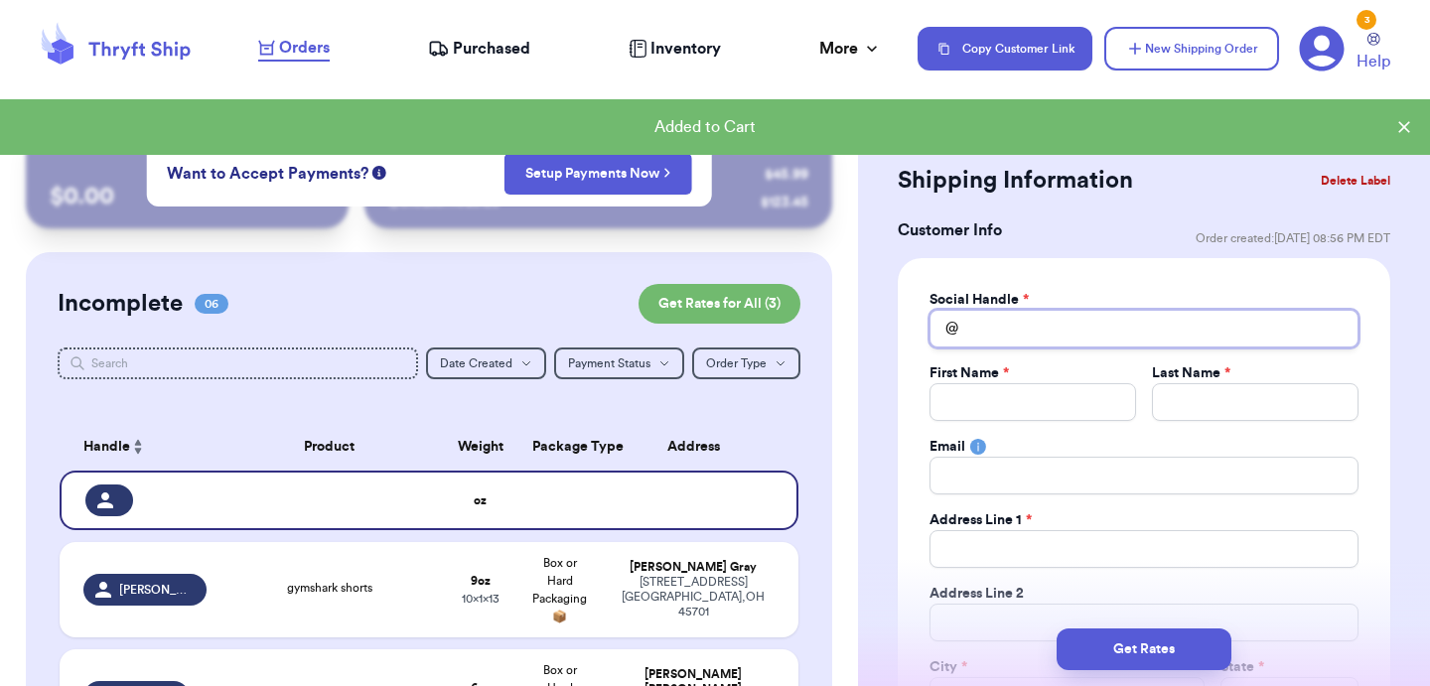
click at [1014, 341] on input "Total Amount Paid" at bounding box center [1144, 329] width 429 height 38
type input "s"
type input "sa"
type input "sar"
type input "[PERSON_NAME]"
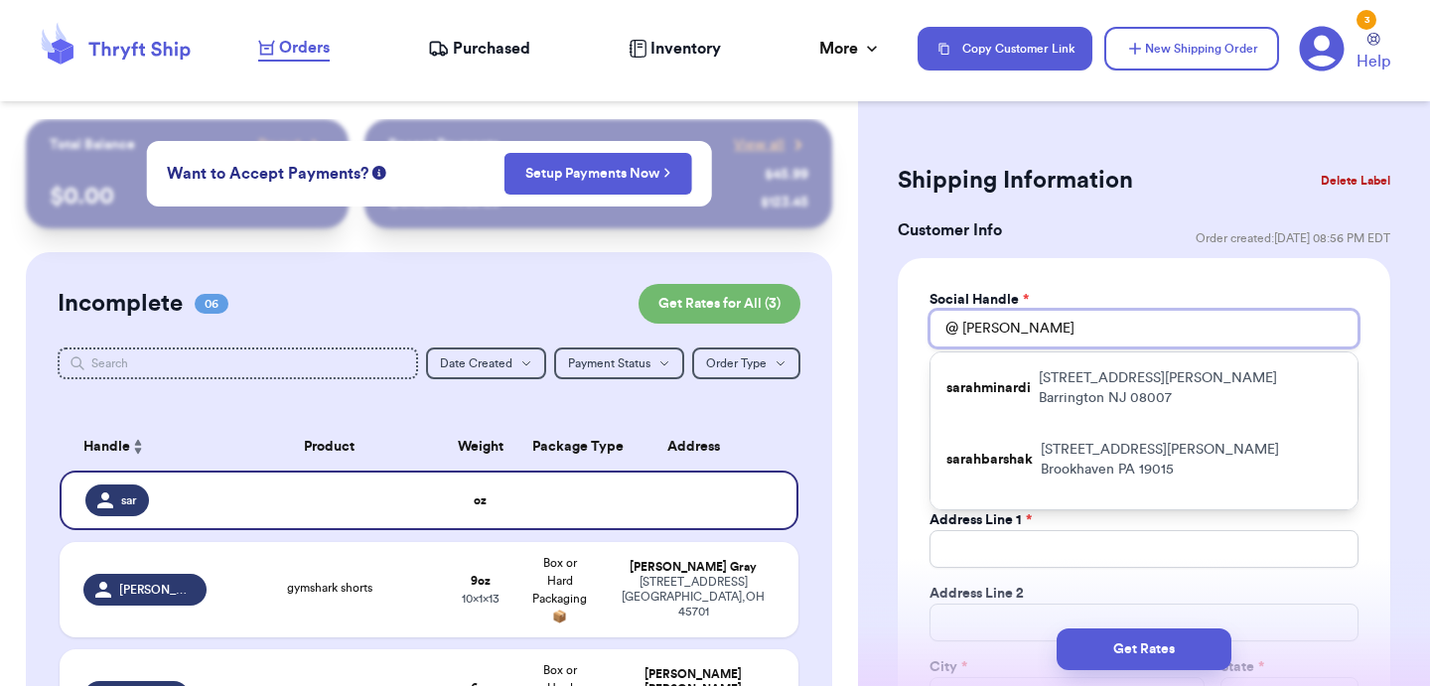
type input "[PERSON_NAME]"
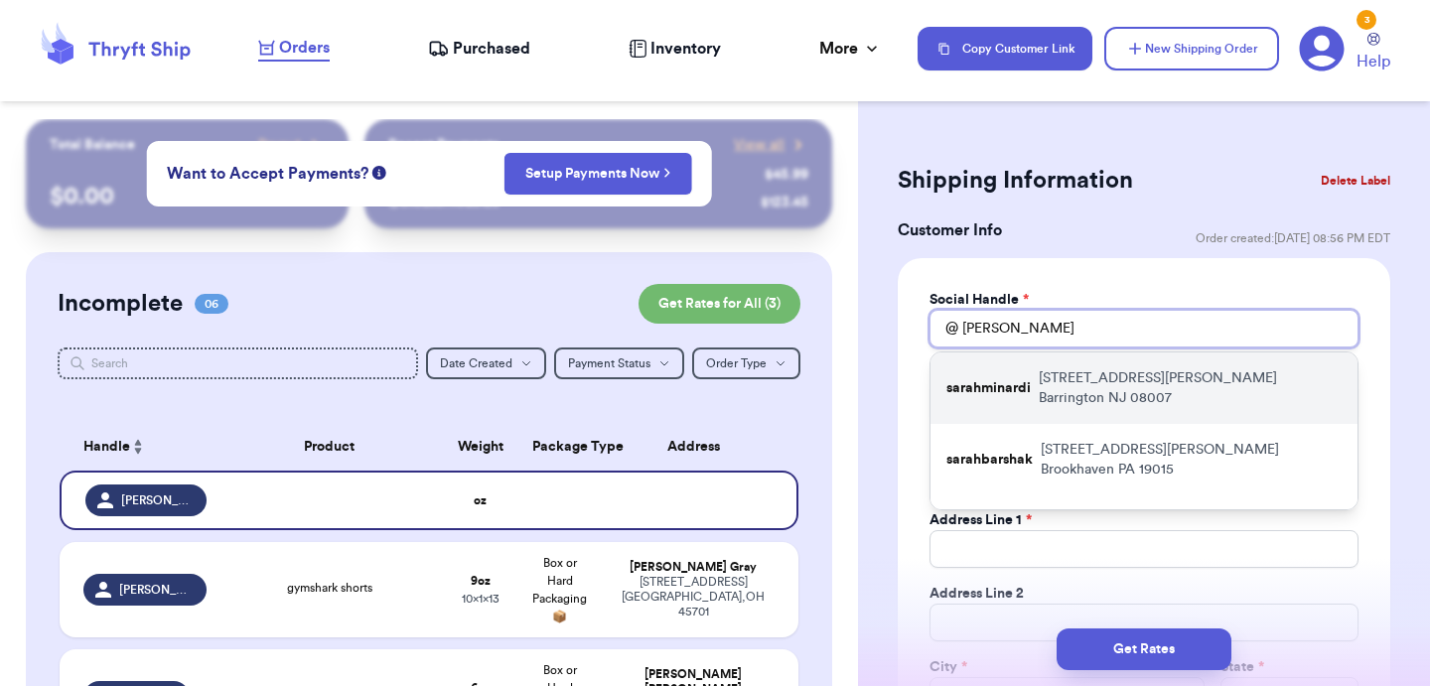
type input "[PERSON_NAME]"
click at [1017, 378] on p "sarahminardi" at bounding box center [989, 388] width 84 height 20
type input "sarahminardi"
type input "[PERSON_NAME]"
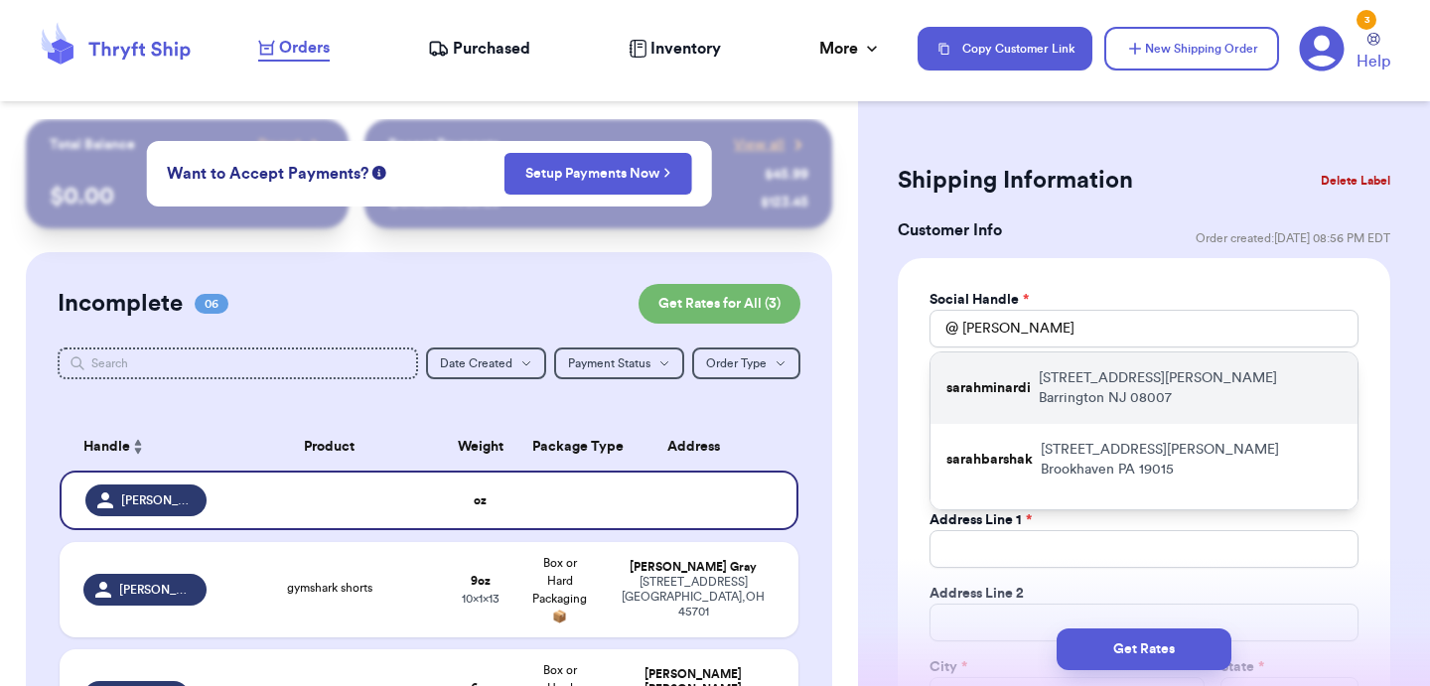
type input "[PERSON_NAME][EMAIL_ADDRESS][DOMAIN_NAME]"
type input "[STREET_ADDRESS][PERSON_NAME]"
type input "Barrington"
select select "NJ"
type input "08007"
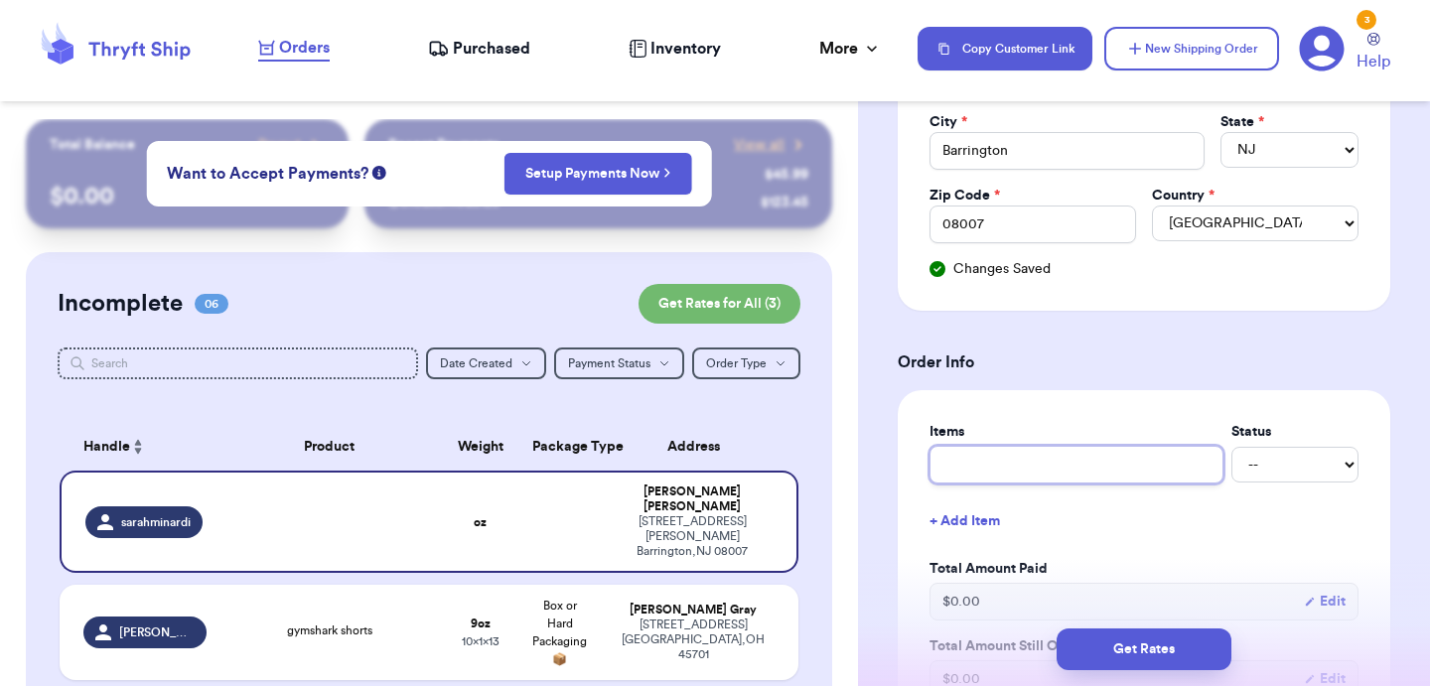
scroll to position [548, 0]
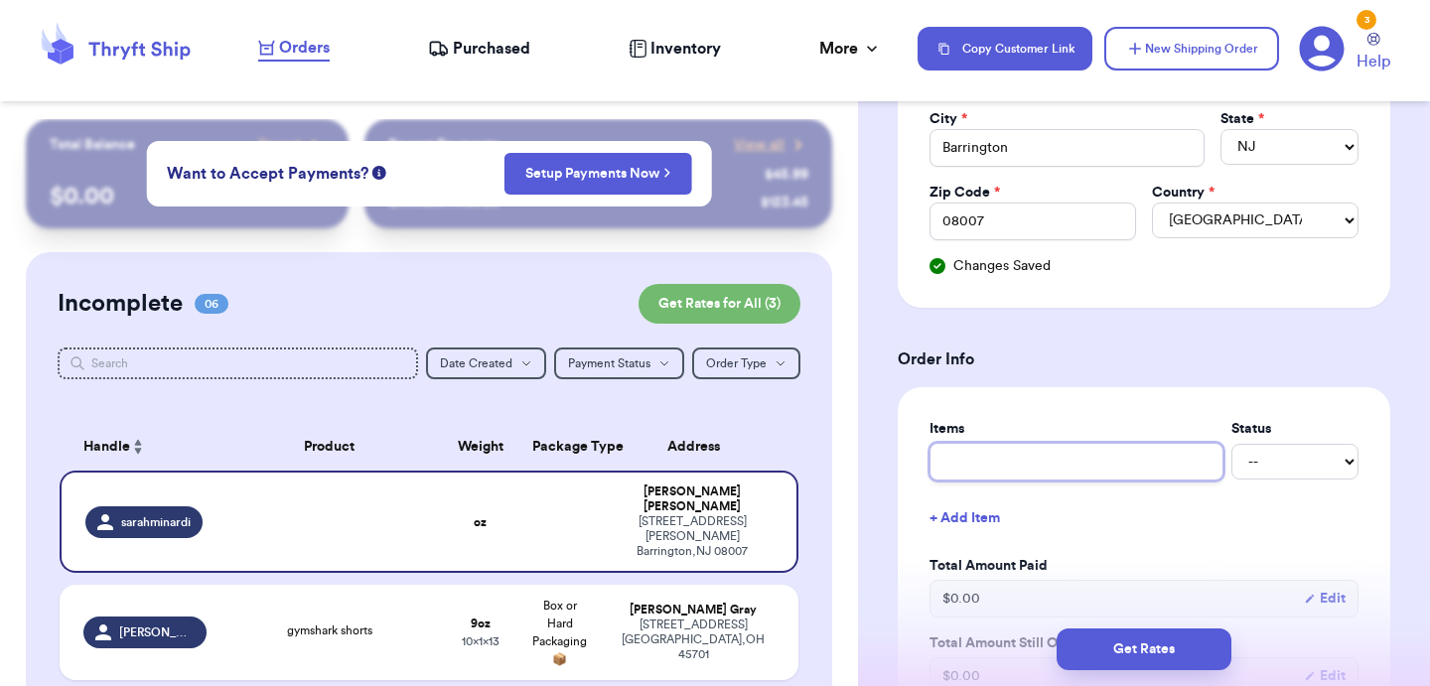
click at [1053, 479] on input "text" at bounding box center [1077, 462] width 294 height 38
type input "a"
type input "ar"
type input "a"
type input "ae"
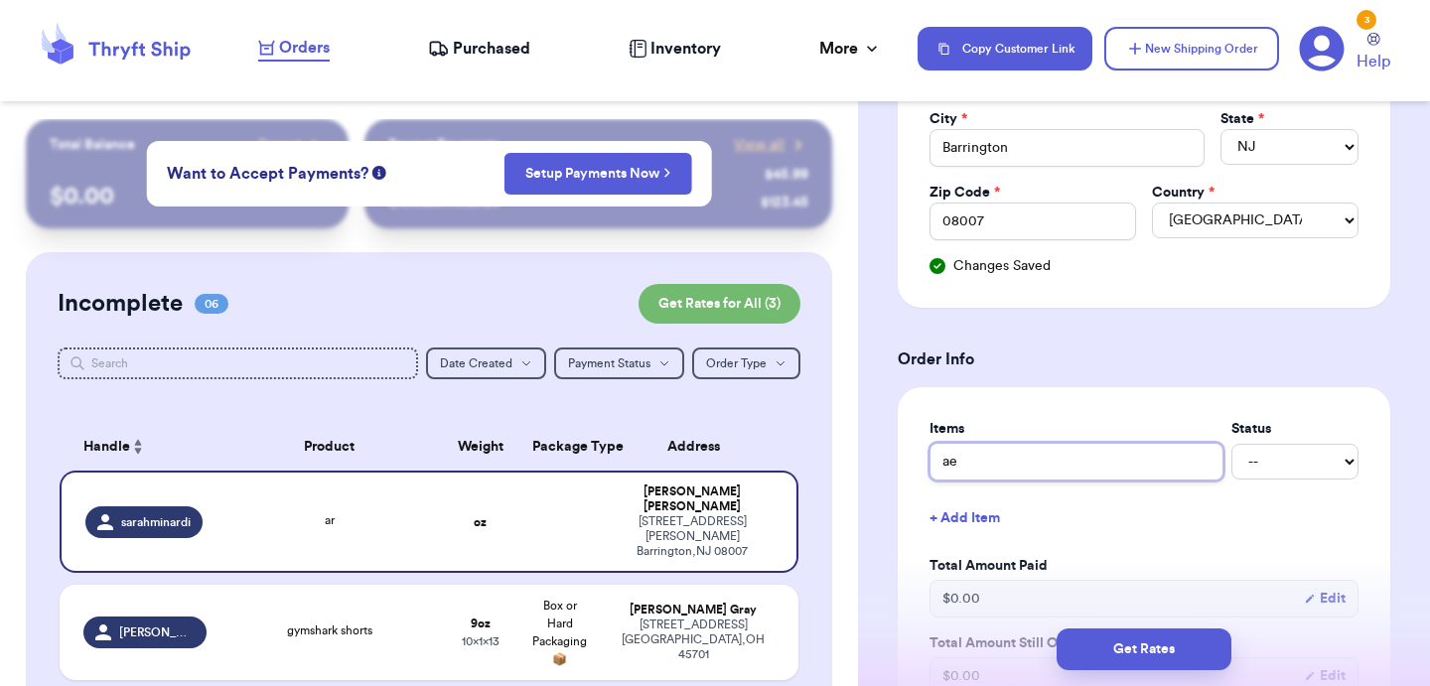
type input "aer"
type input "aeri"
type input "aerie"
type input "aerie b"
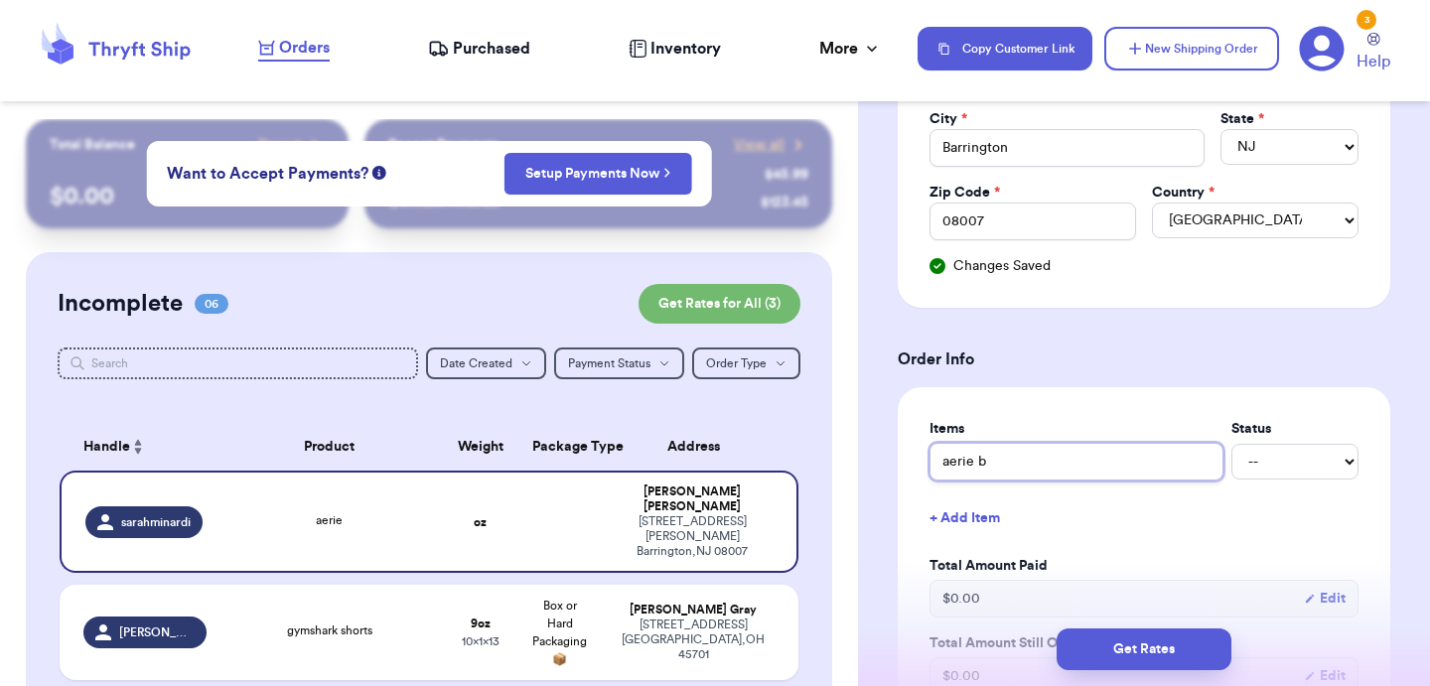
type input "aerie br"
type input "aerie bra"
type input "aerie bra a"
type input "aerie bra an"
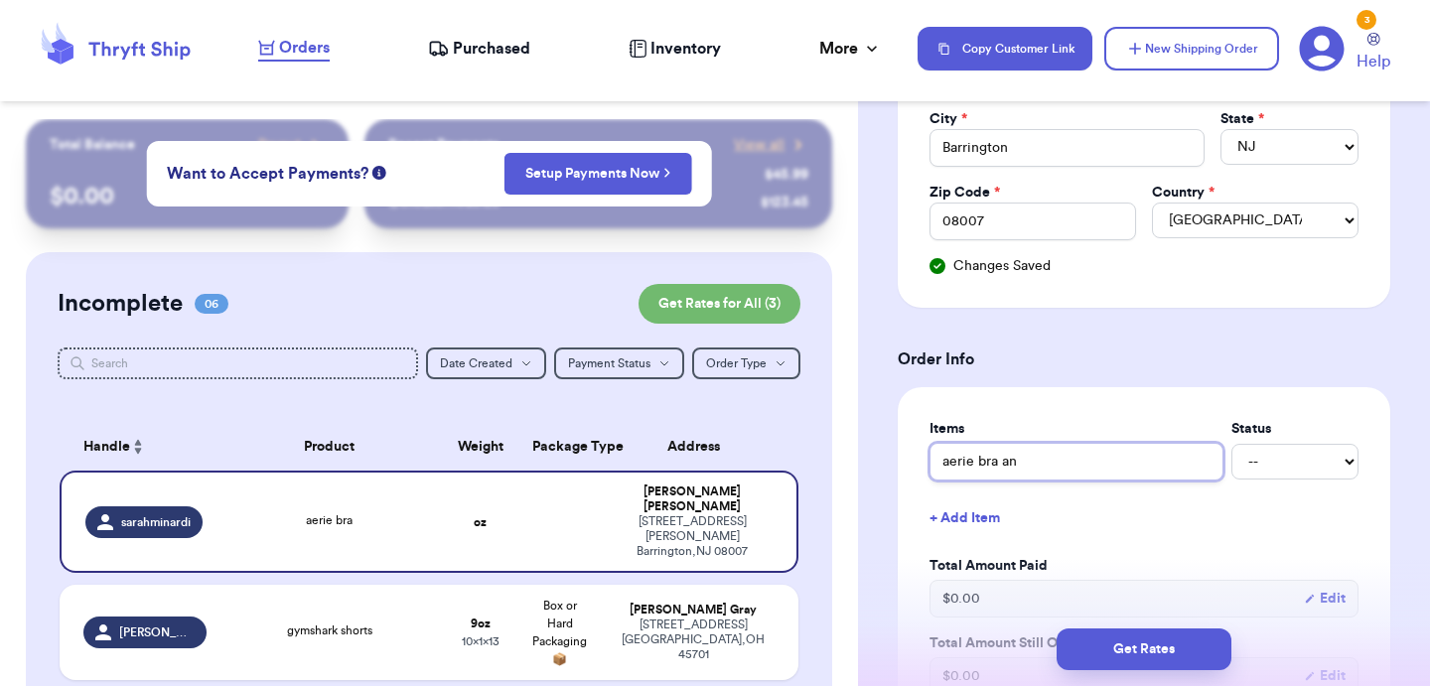
type input "aerie bra and"
type input "aerie bra and W"
type input "aerie bra and WF"
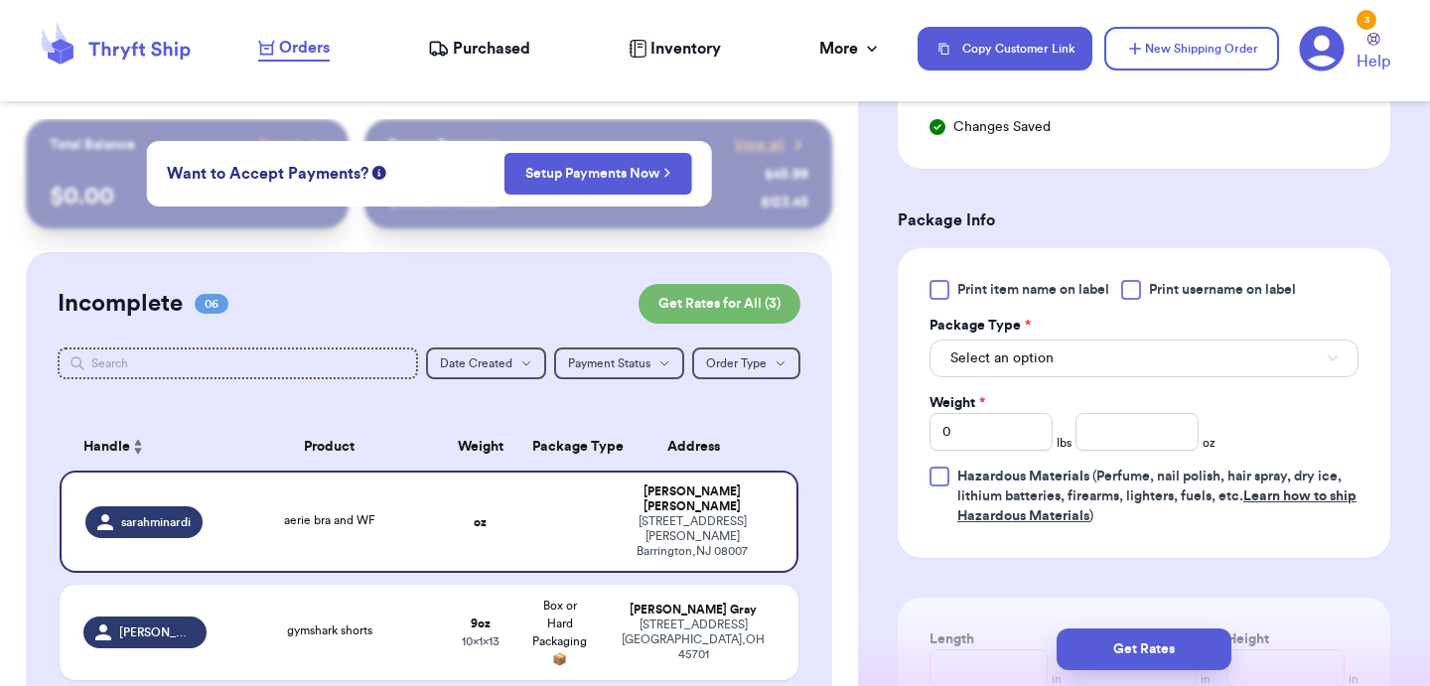
scroll to position [1158, 0]
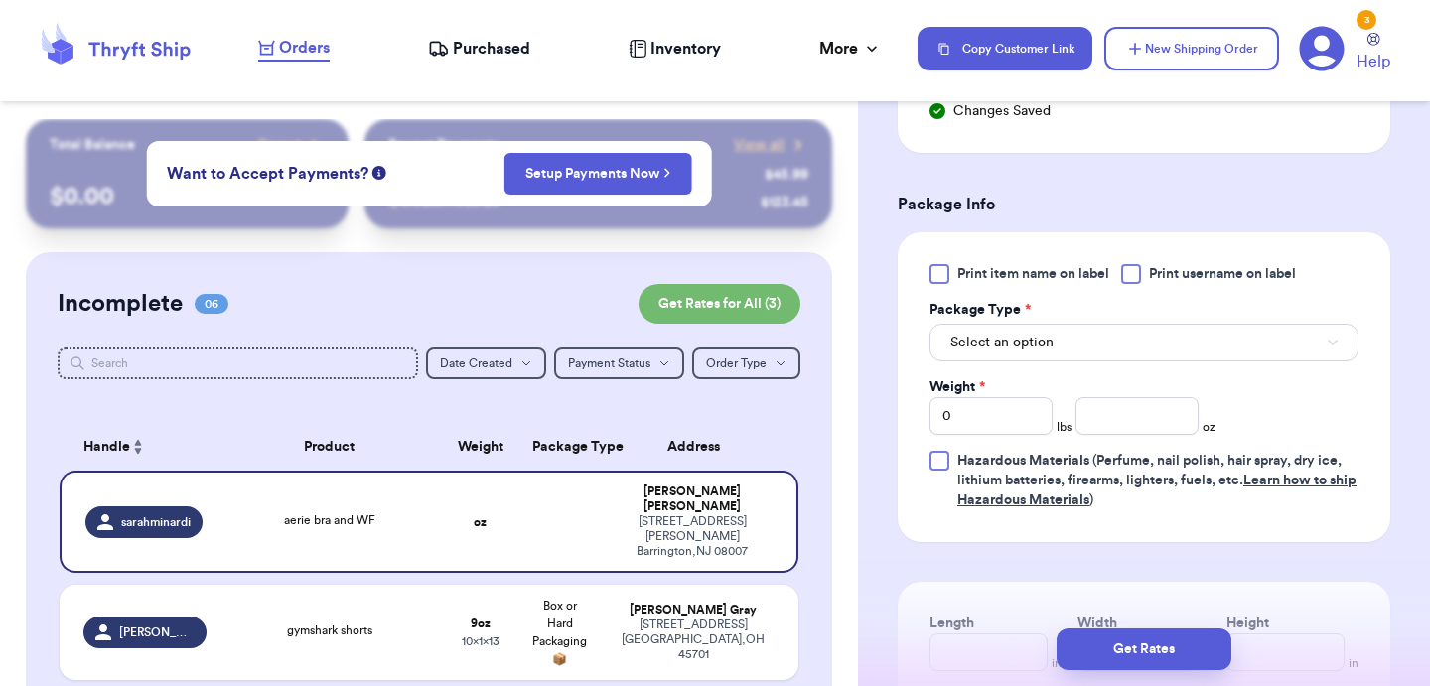
type input "aerie bra and WF"
click at [1044, 372] on div "Print item name on label Print username on label Package Type * Select an optio…" at bounding box center [1144, 387] width 429 height 246
click at [1047, 357] on button "Select an option" at bounding box center [1144, 343] width 429 height 38
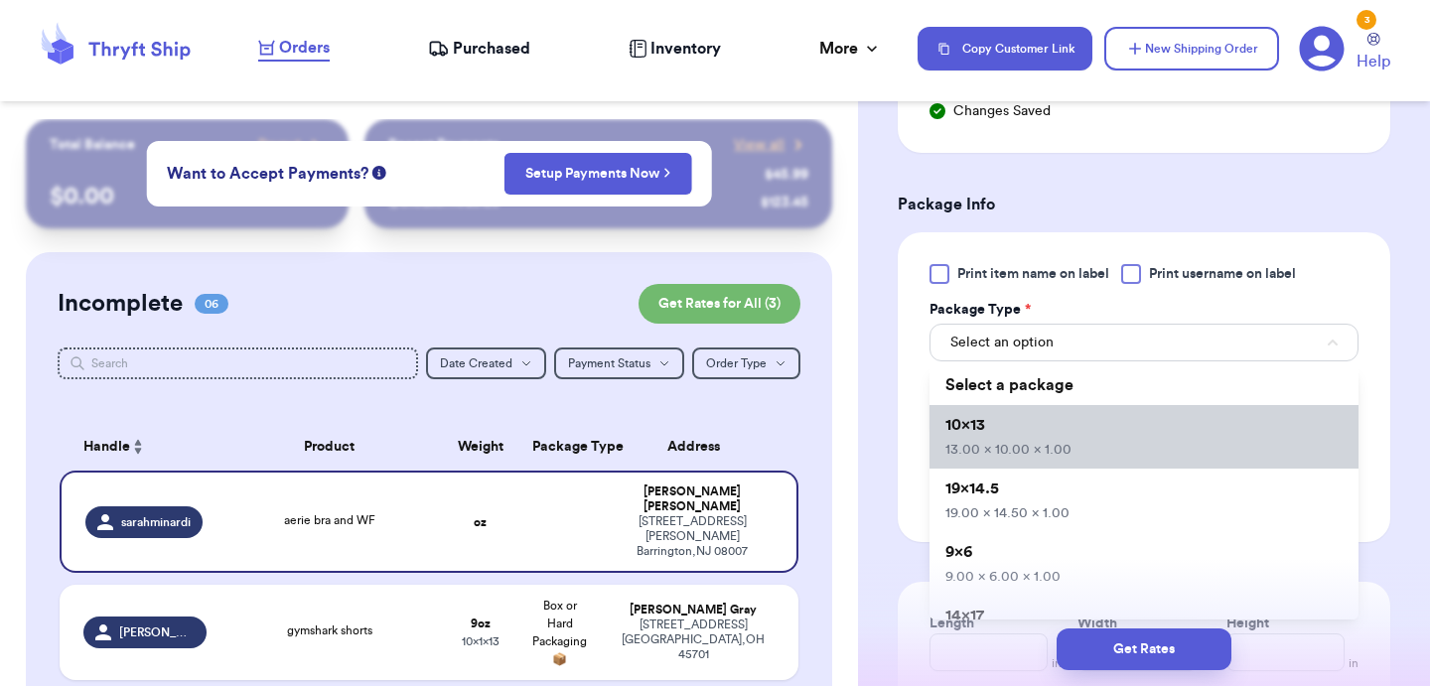
click at [1034, 417] on li "10x13 13.00 x 10.00 x 1.00" at bounding box center [1144, 437] width 429 height 64
type input "13"
type input "10"
type input "1"
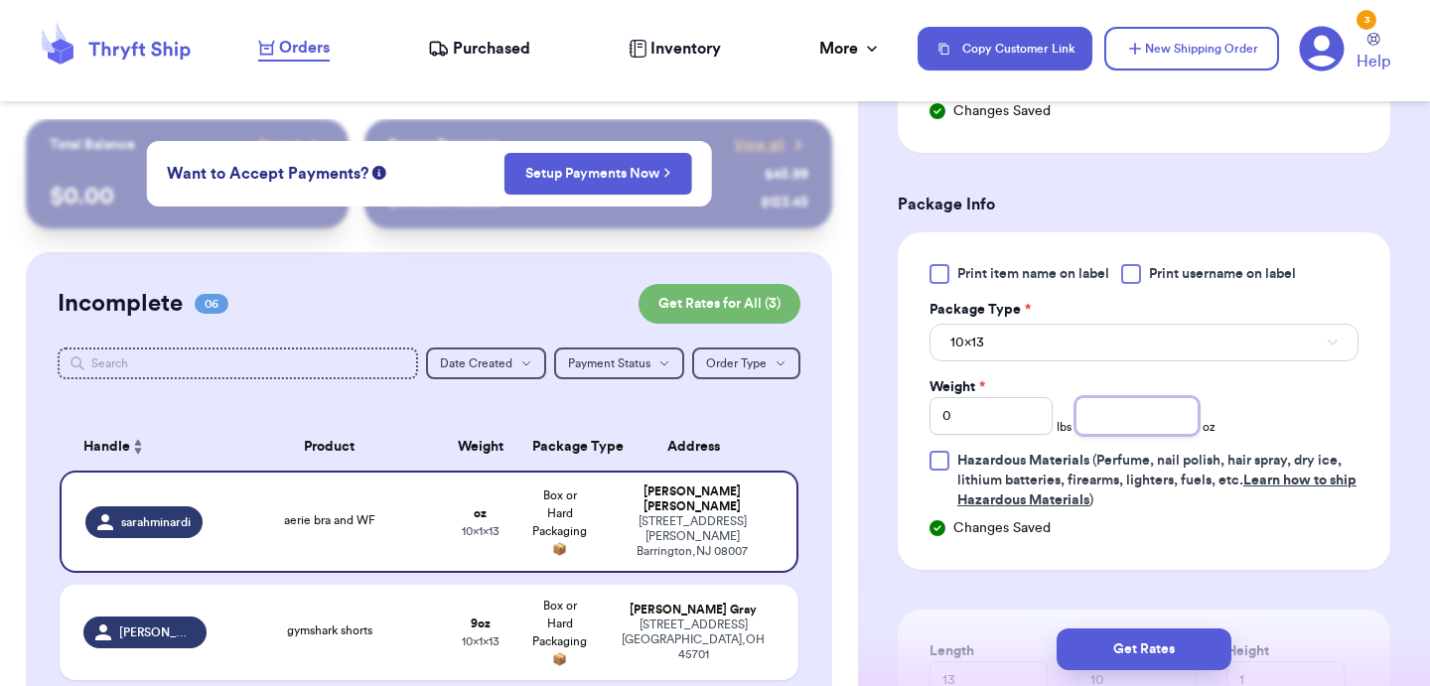
click at [1111, 408] on input "number" at bounding box center [1137, 416] width 123 height 38
type input "14"
click at [1152, 644] on button "Get Rates" at bounding box center [1144, 650] width 175 height 42
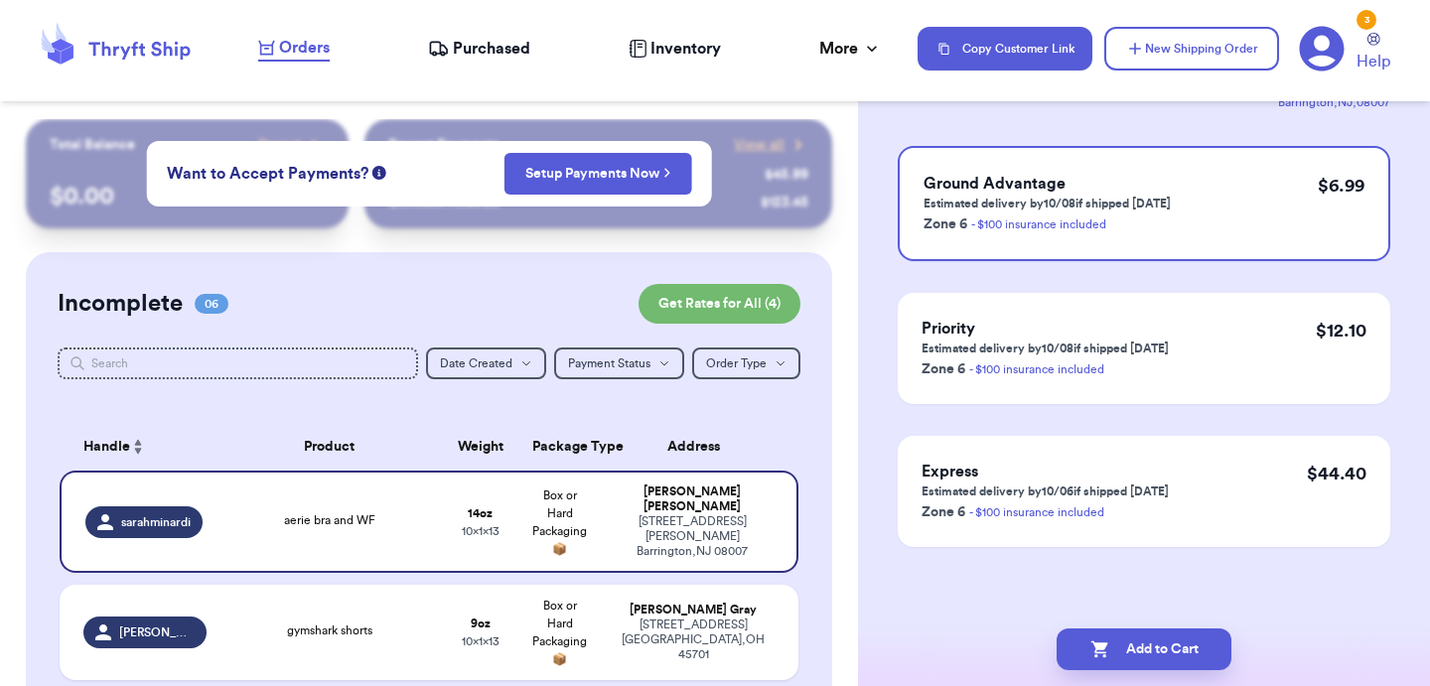
scroll to position [0, 0]
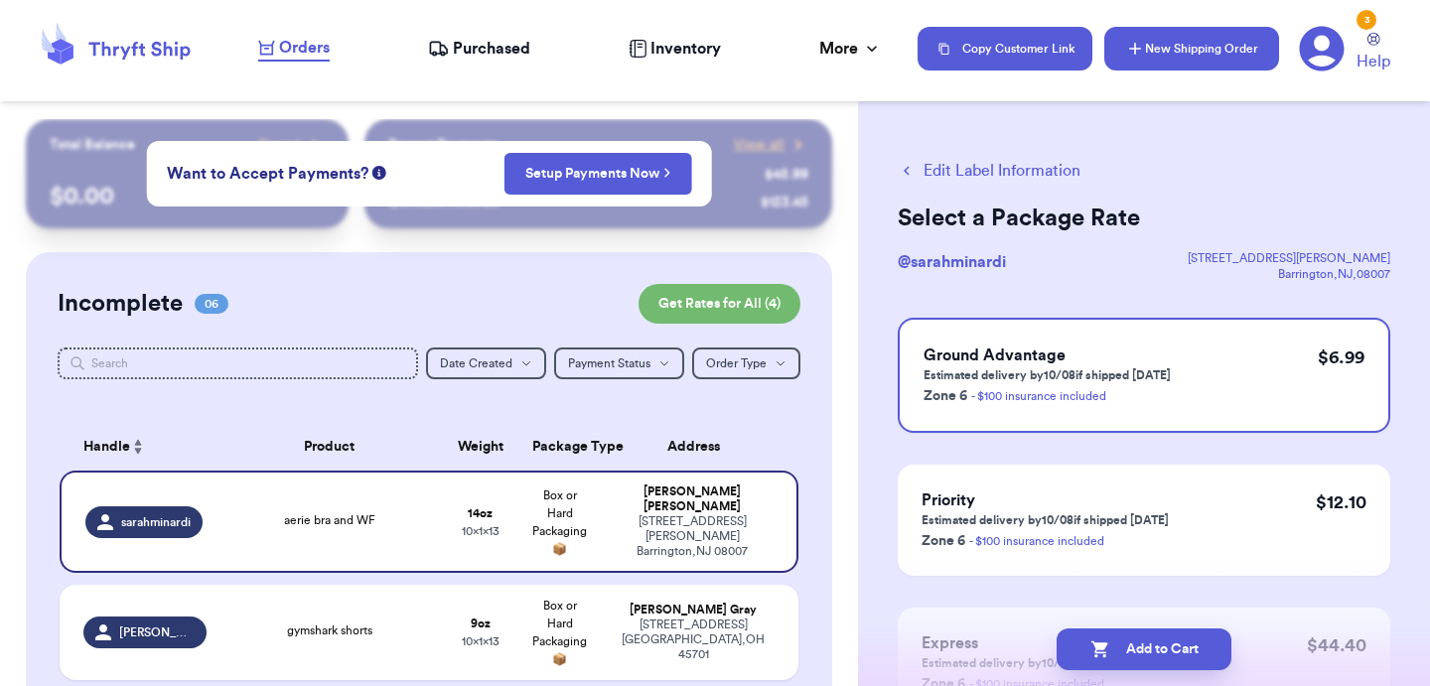
click at [1202, 54] on button "New Shipping Order" at bounding box center [1192, 49] width 175 height 44
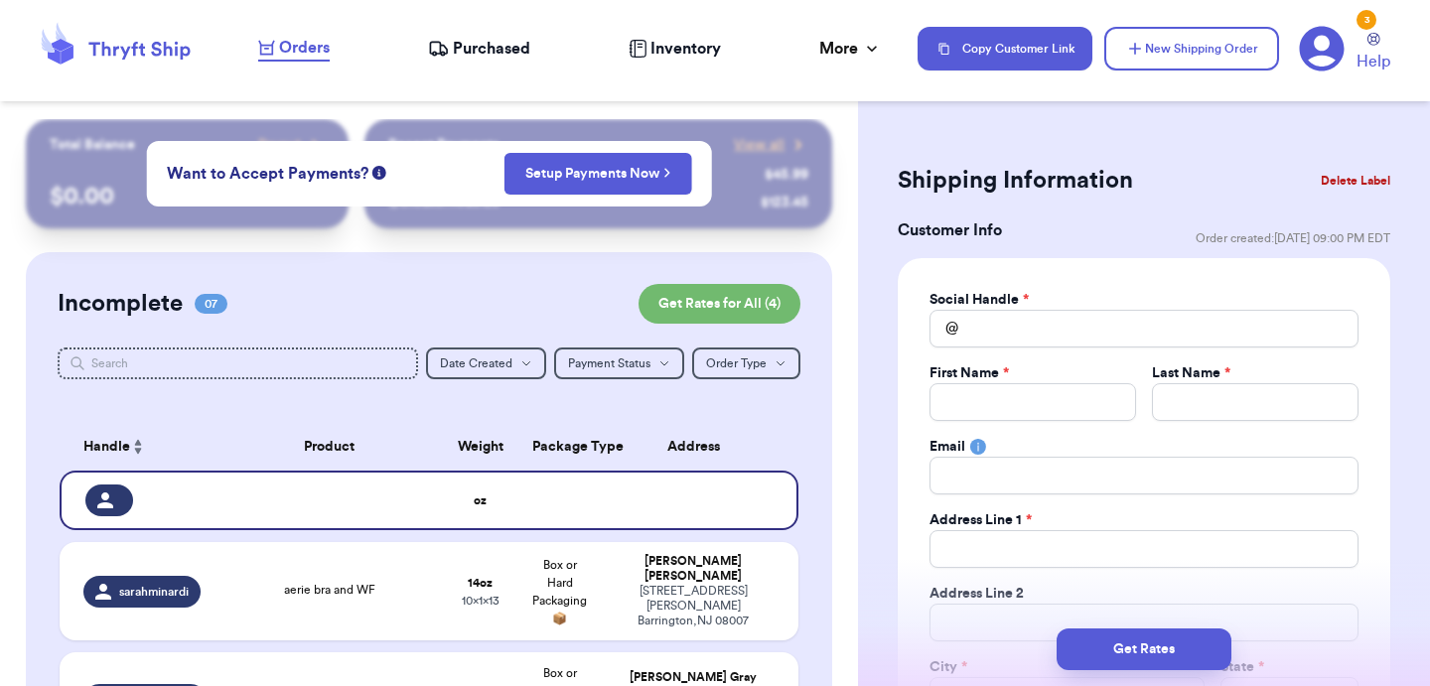
click at [1018, 352] on div "Social Handle * @ First Name * Last Name * Email Address Line 1 * Address Line …" at bounding box center [1144, 539] width 429 height 499
click at [1024, 336] on input "Total Amount Paid" at bounding box center [1144, 329] width 429 height 38
type input "_"
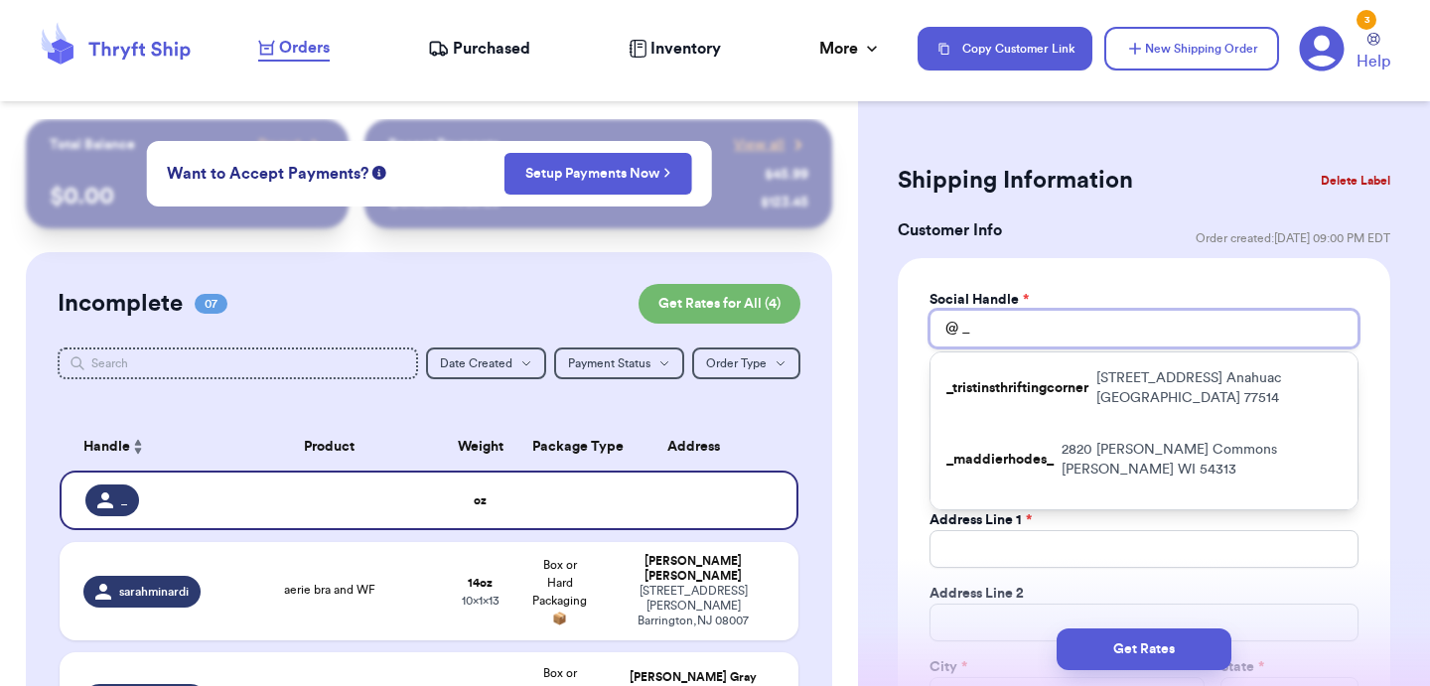
type input "_m"
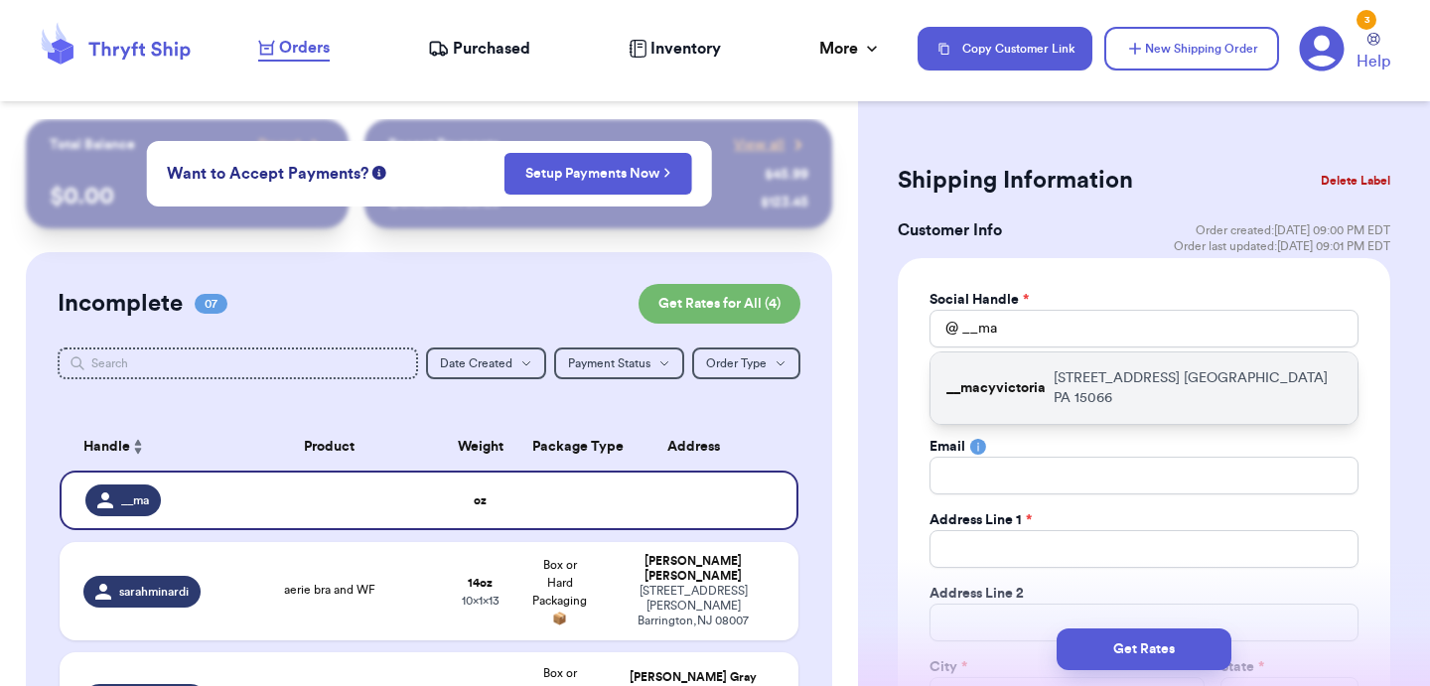
click at [1026, 378] on p "__macyvictoria" at bounding box center [996, 388] width 99 height 20
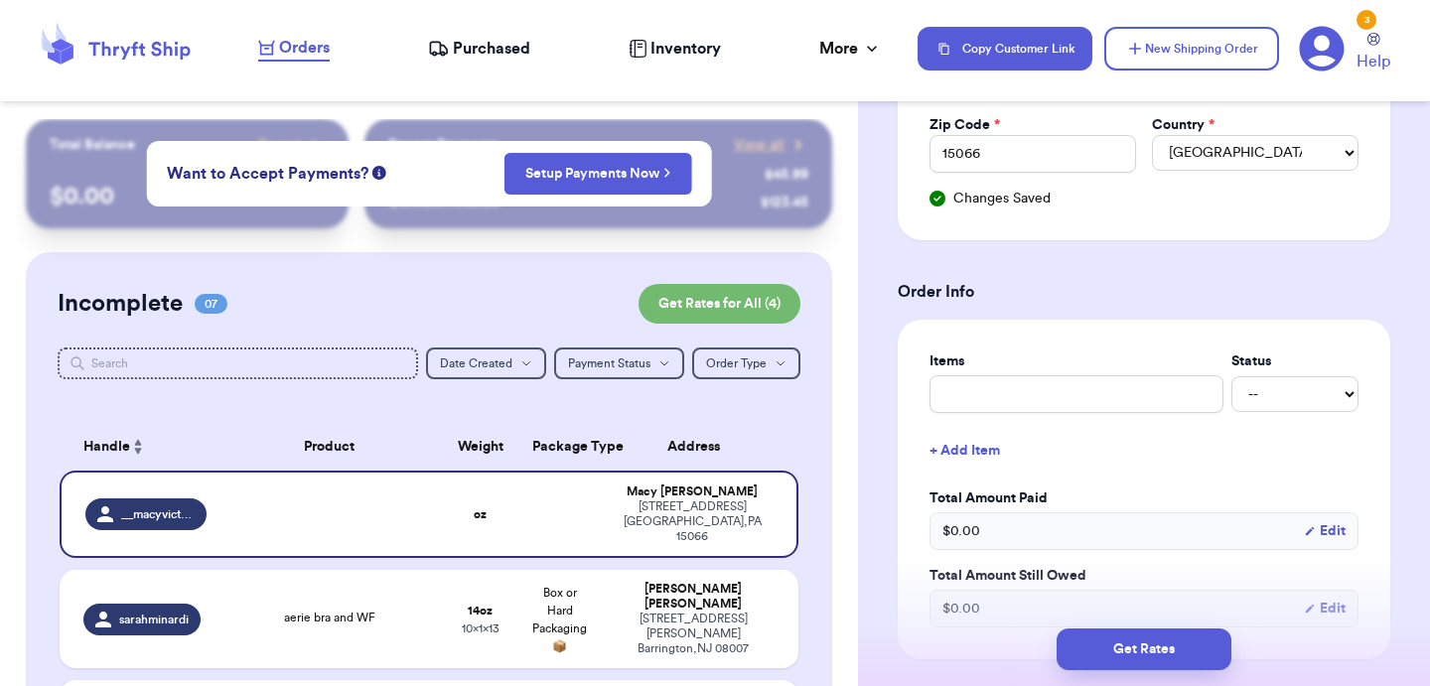
scroll to position [618, 0]
click at [1029, 393] on input "text" at bounding box center [1077, 393] width 294 height 38
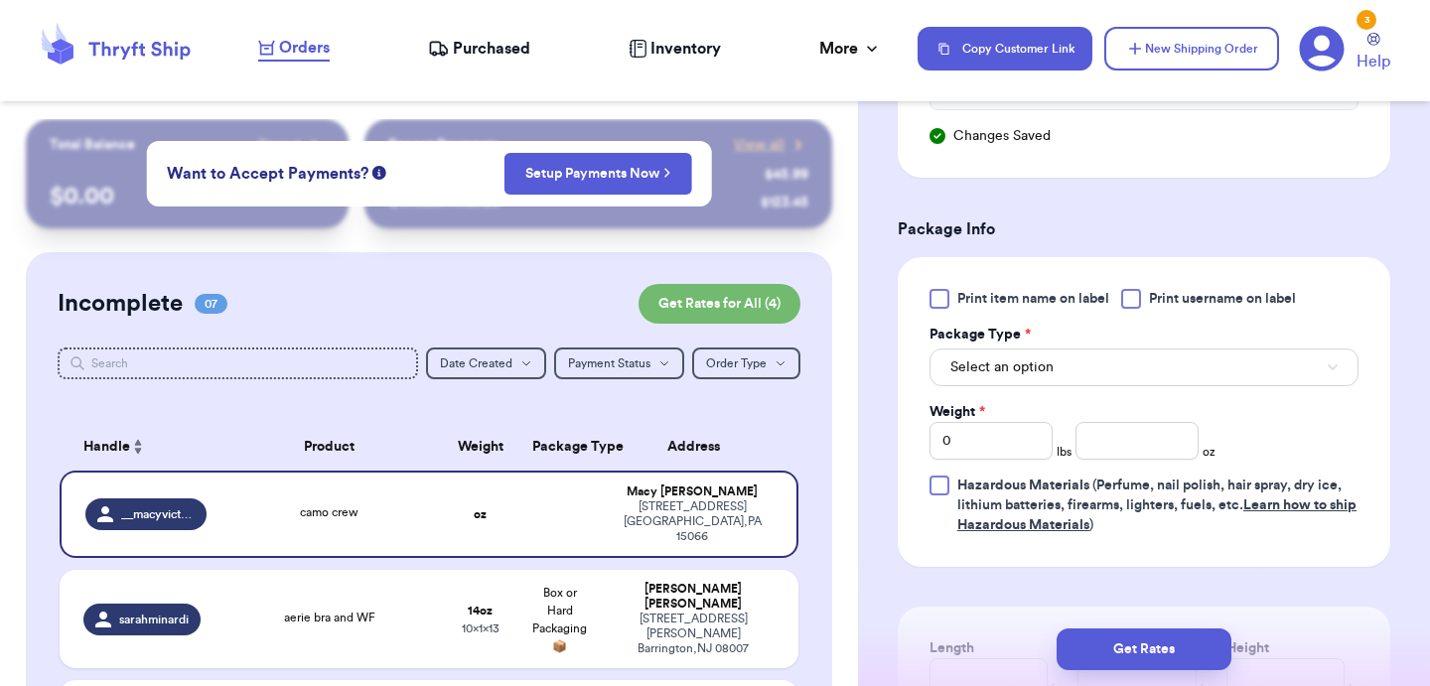
scroll to position [1172, 0]
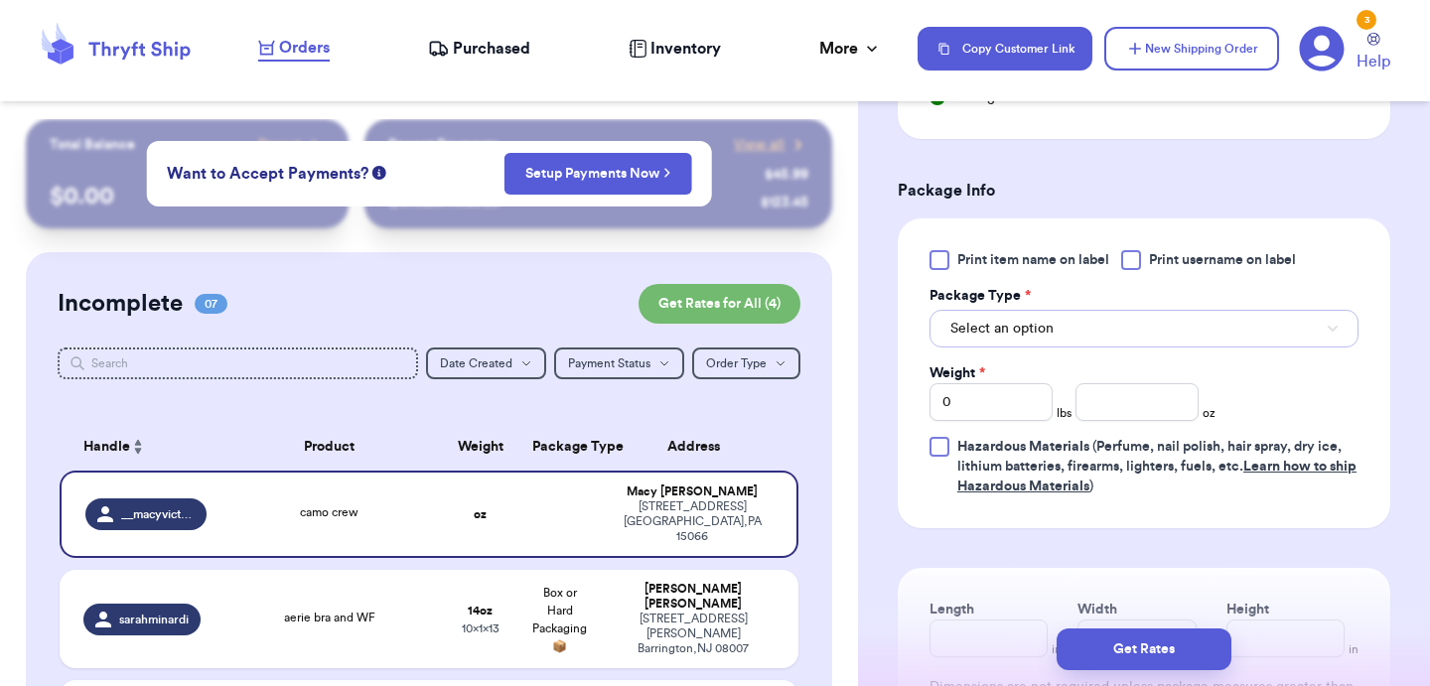
click at [1057, 348] on button "Select an option" at bounding box center [1144, 329] width 429 height 38
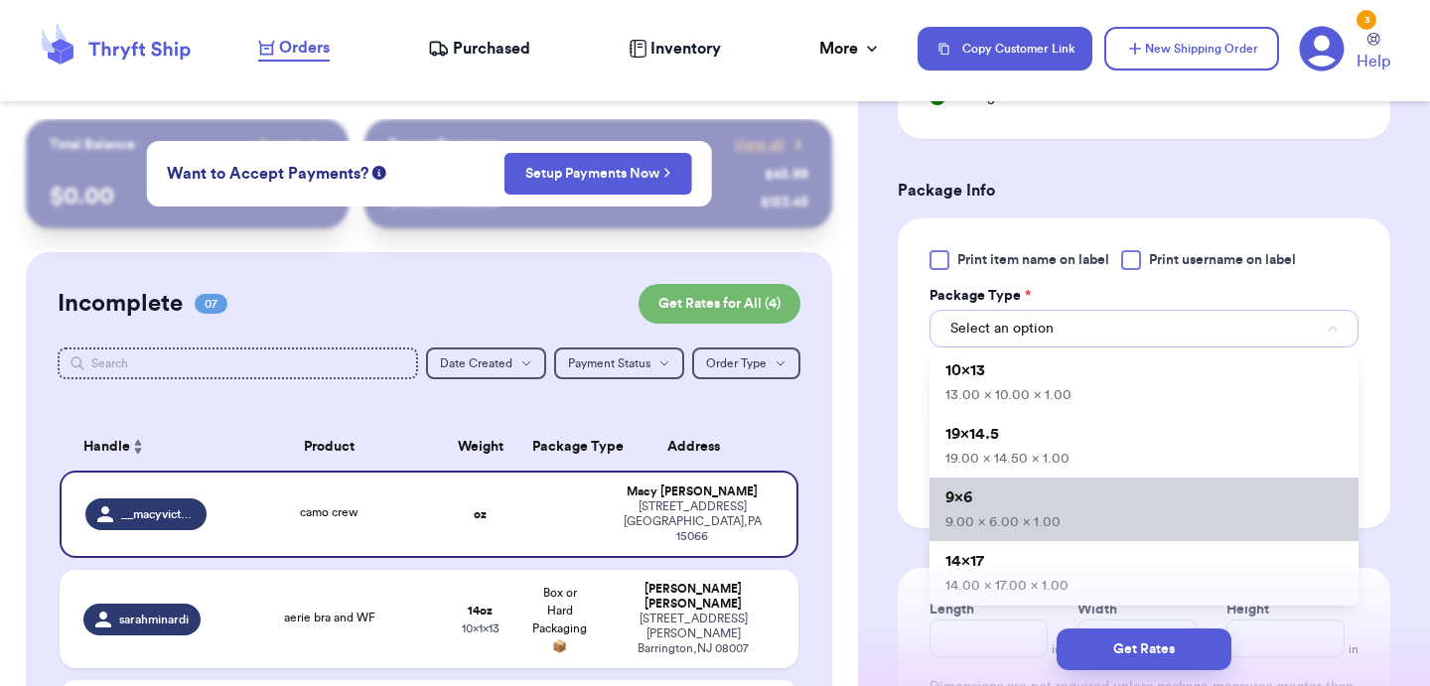
scroll to position [44, 0]
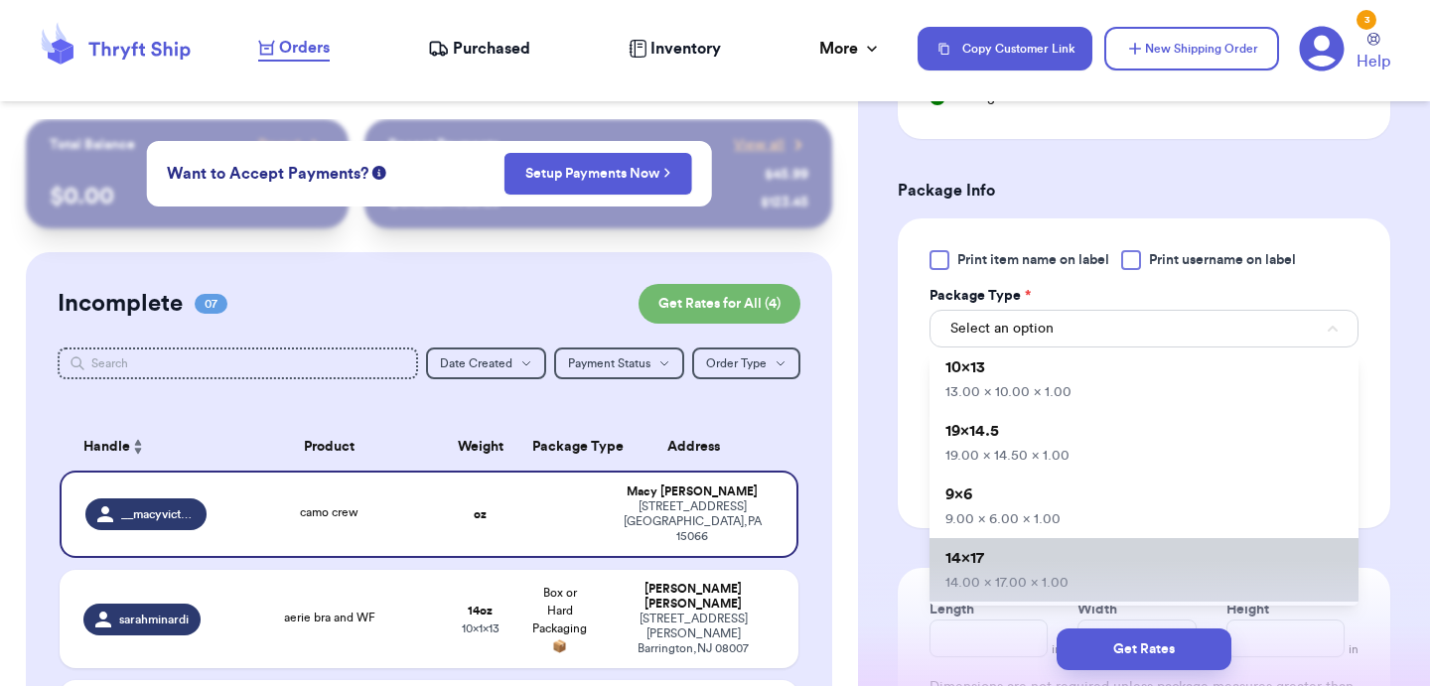
click at [1019, 560] on li "14x17 14.00 x 17.00 x 1.00" at bounding box center [1144, 570] width 429 height 64
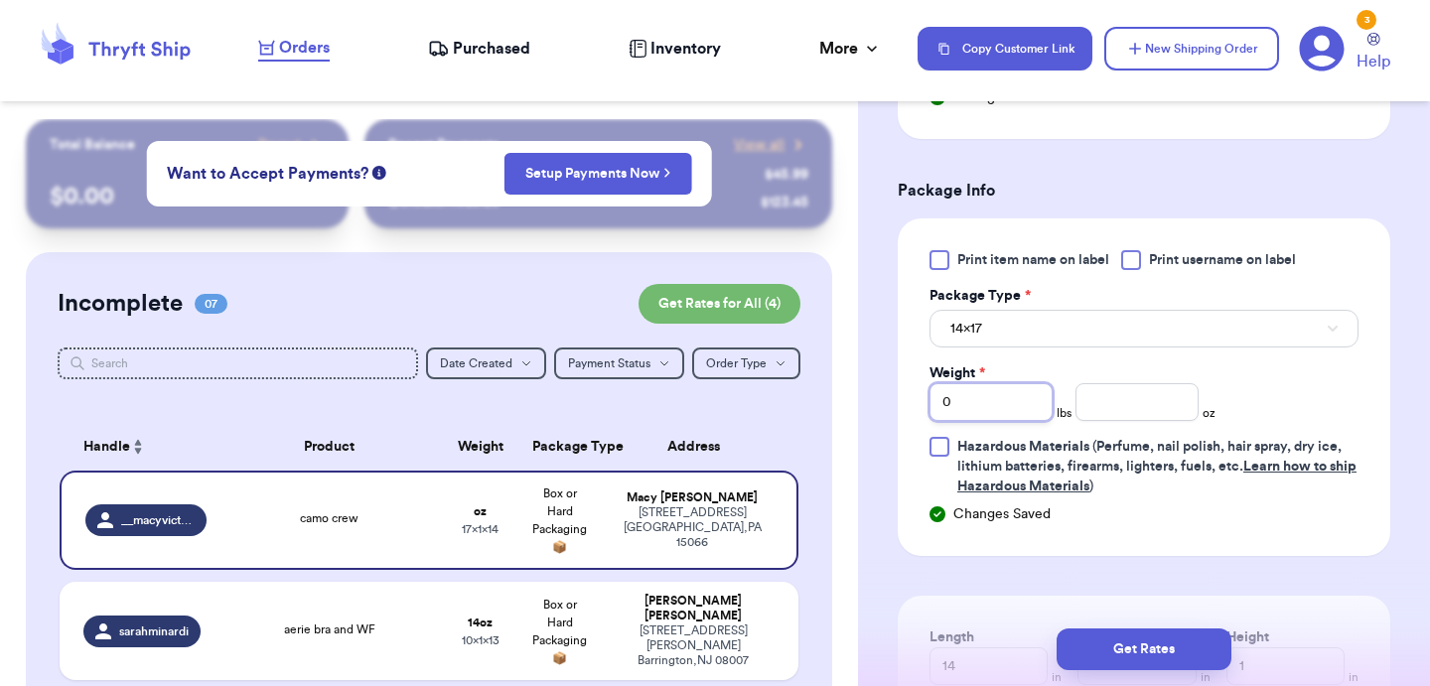
click at [986, 411] on input "0" at bounding box center [991, 402] width 123 height 38
click at [1163, 654] on button "Get Rates" at bounding box center [1144, 650] width 175 height 42
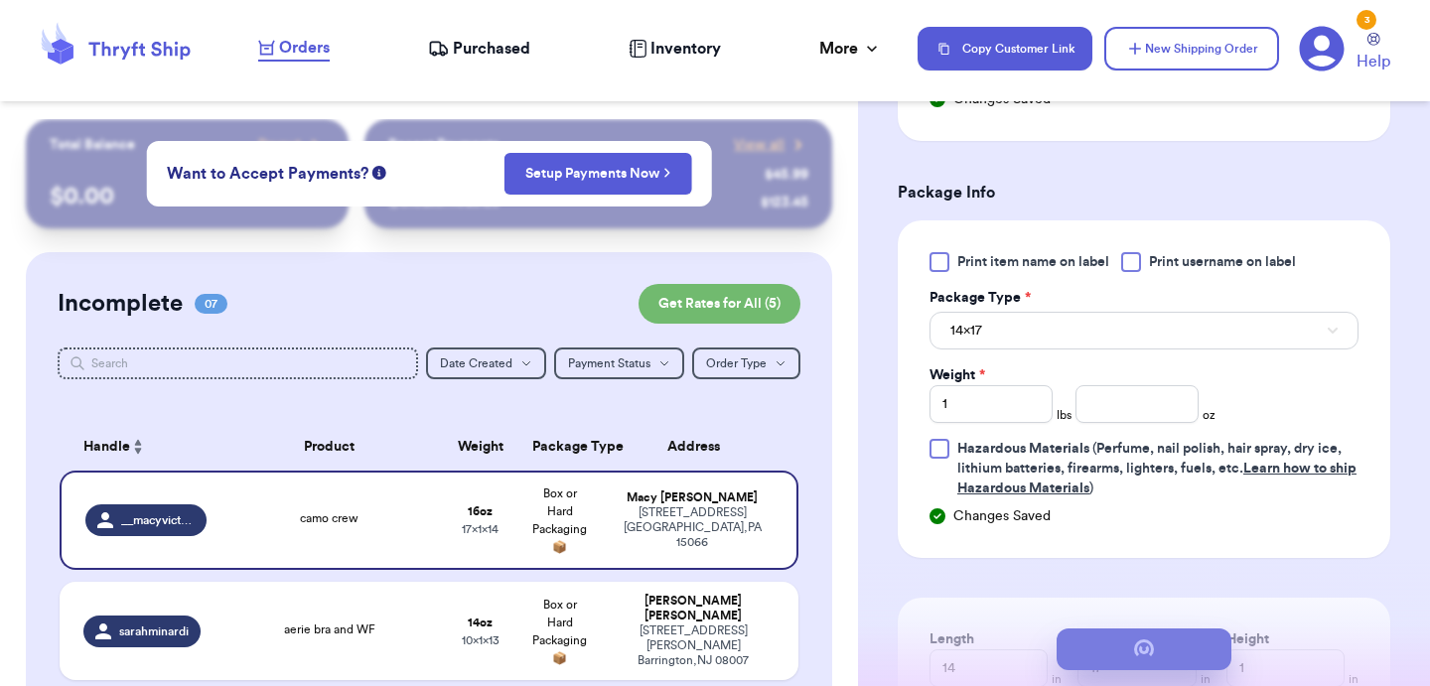
scroll to position [0, 0]
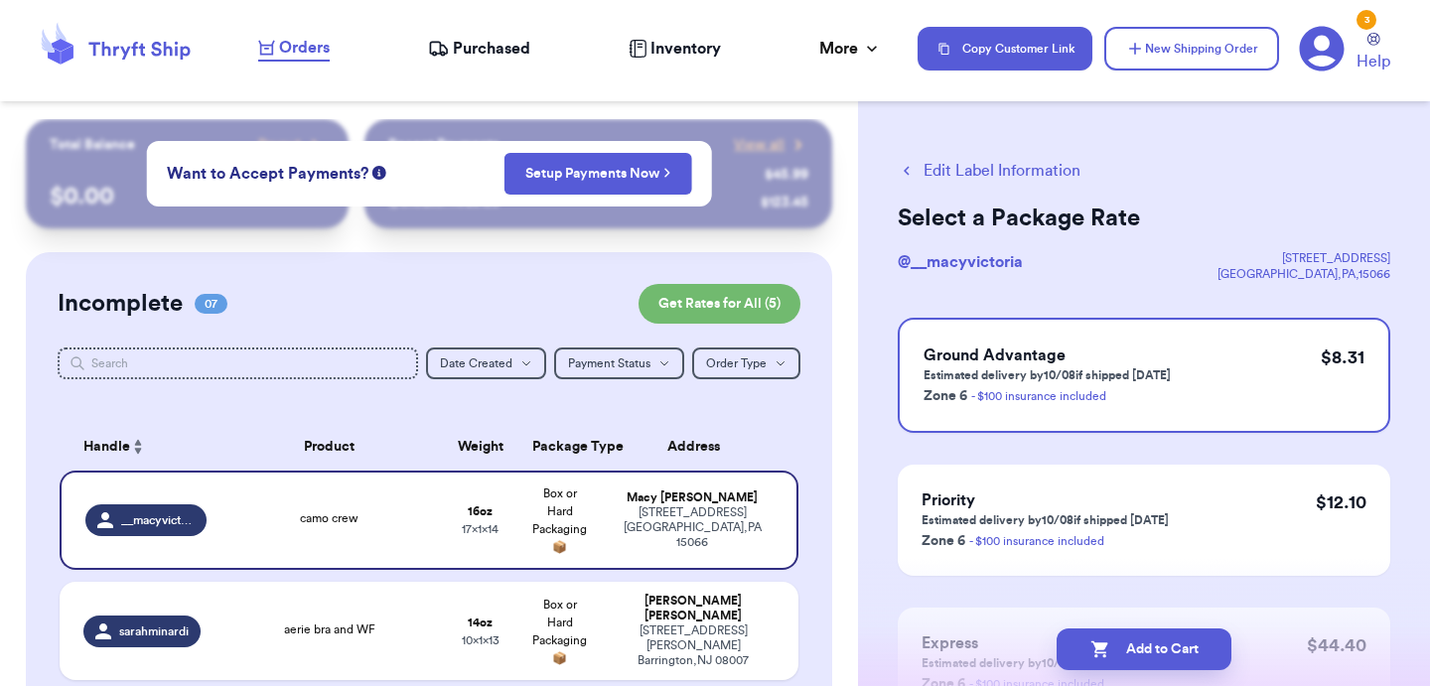
click at [1163, 654] on button "Add to Cart" at bounding box center [1144, 650] width 175 height 42
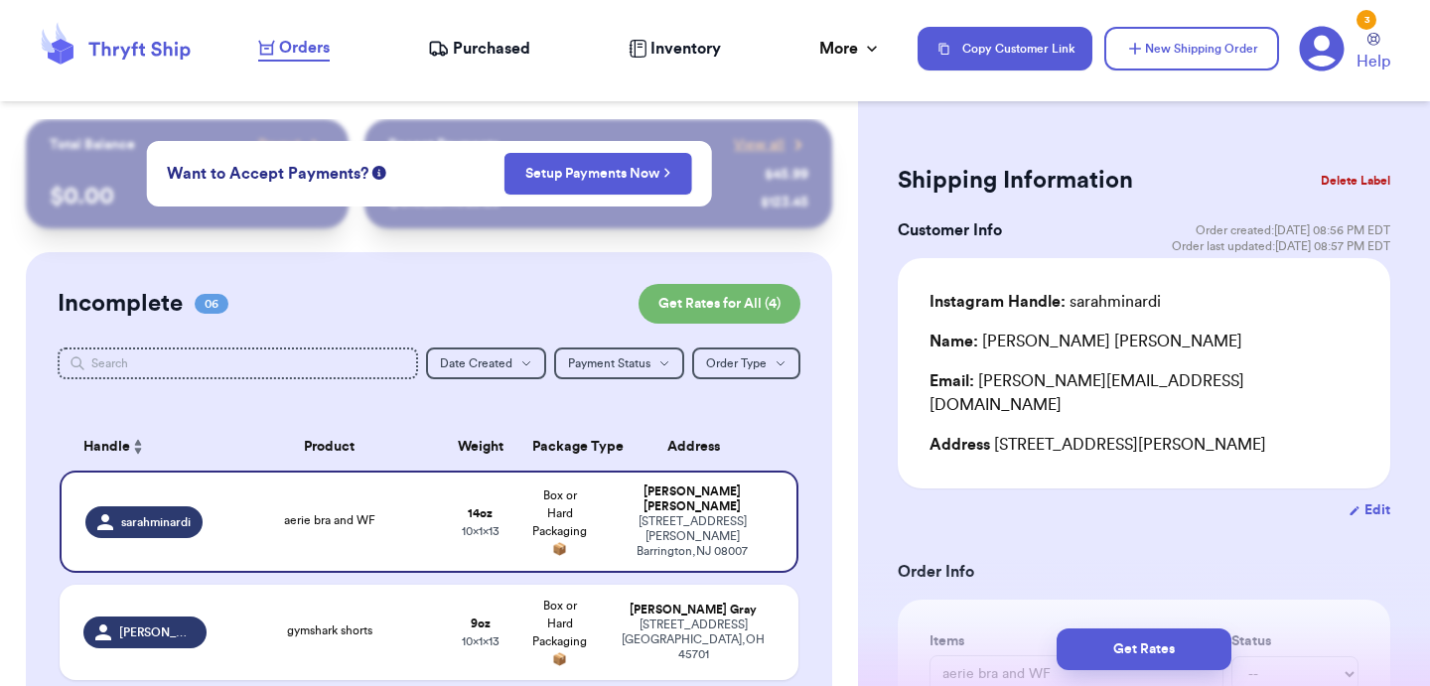
click at [1248, 177] on div "Shipping Information Delete Label" at bounding box center [1144, 181] width 493 height 44
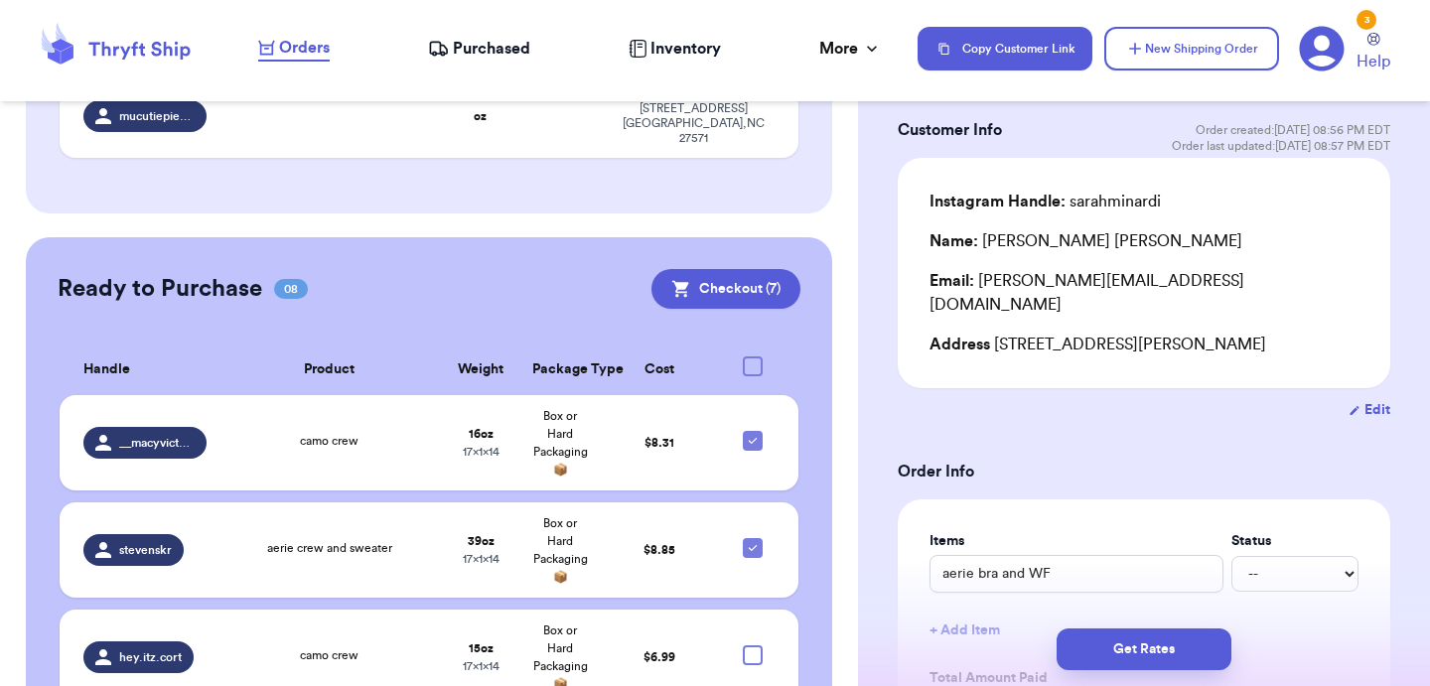
scroll to position [933, 0]
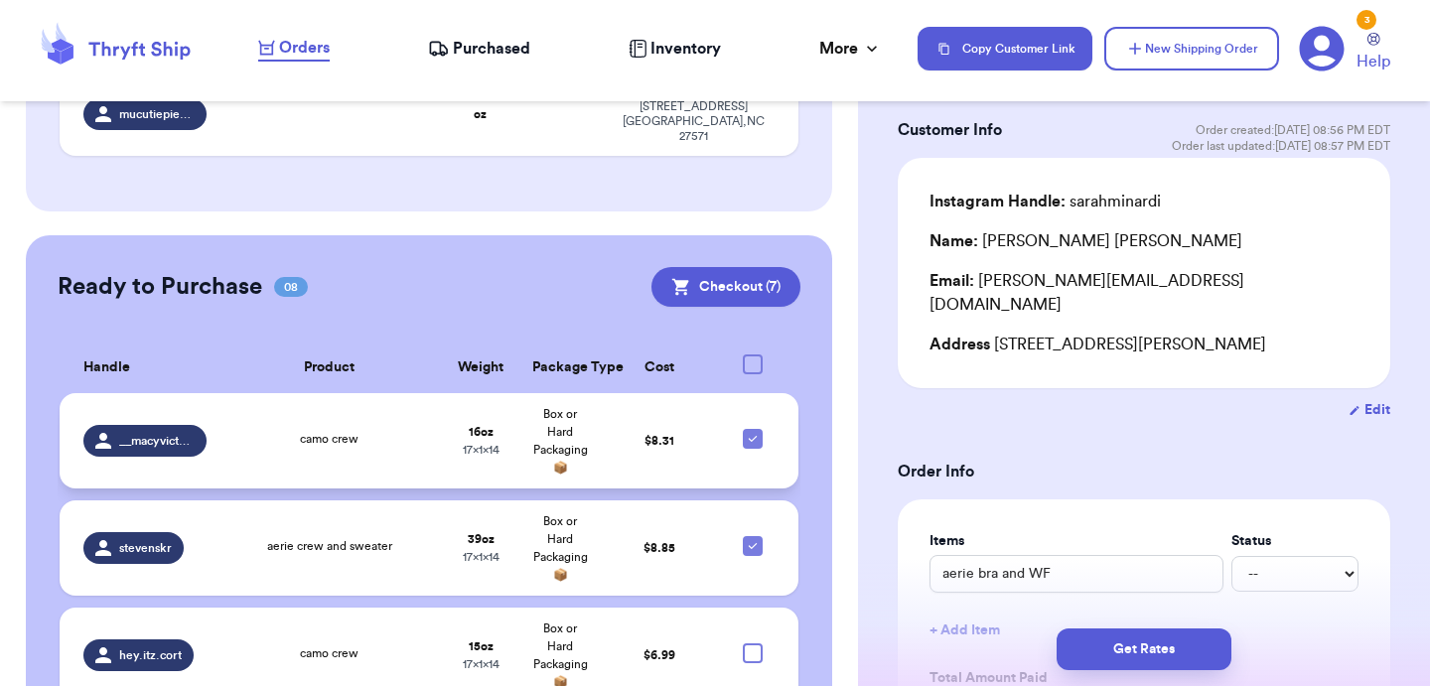
click at [608, 413] on td "$ 8.31" at bounding box center [659, 440] width 119 height 95
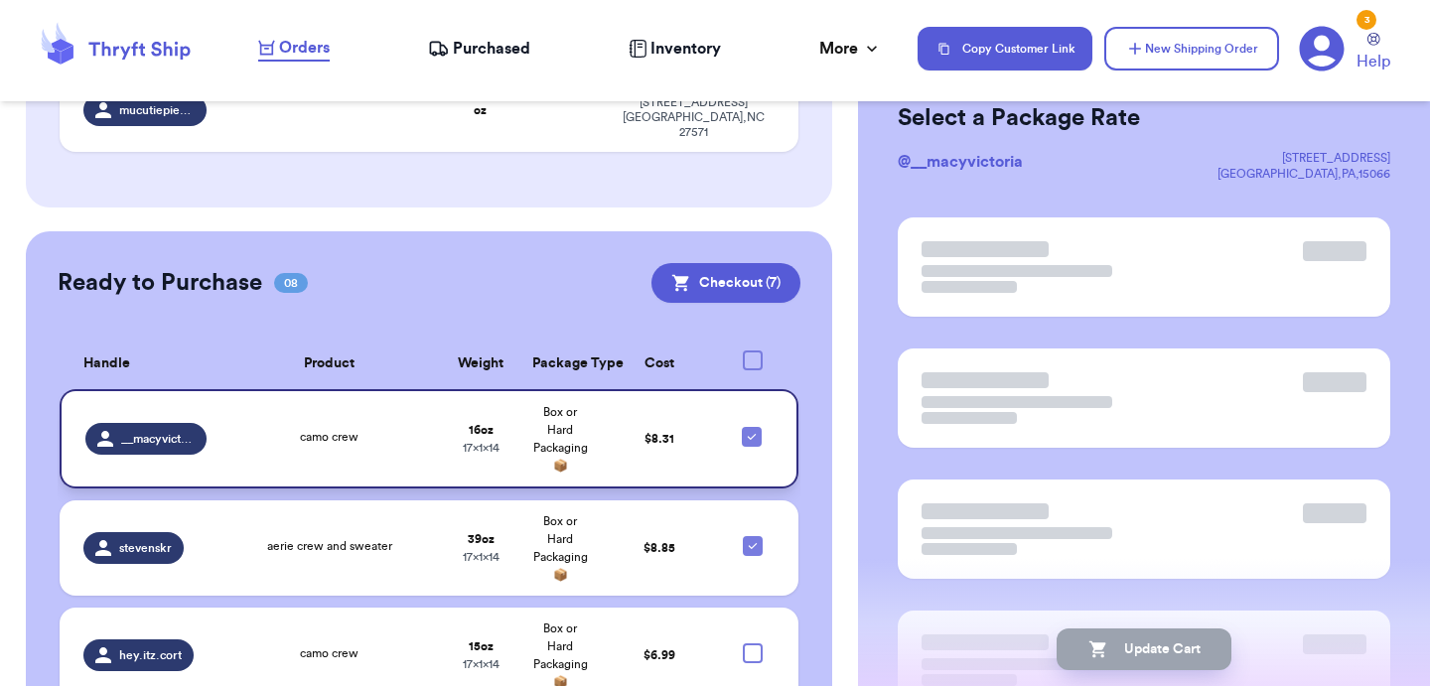
scroll to position [929, 0]
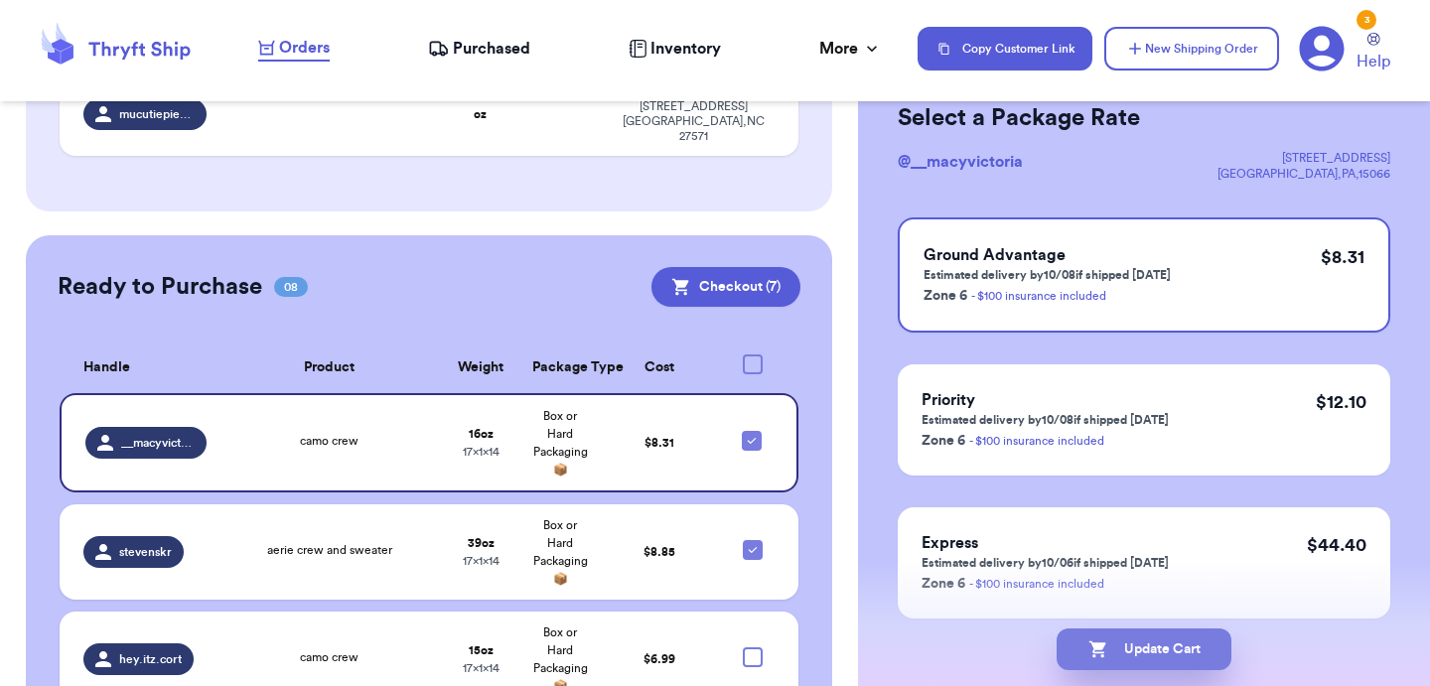
click at [1152, 658] on button "Update Cart" at bounding box center [1144, 650] width 175 height 42
